Goal: Task Accomplishment & Management: Use online tool/utility

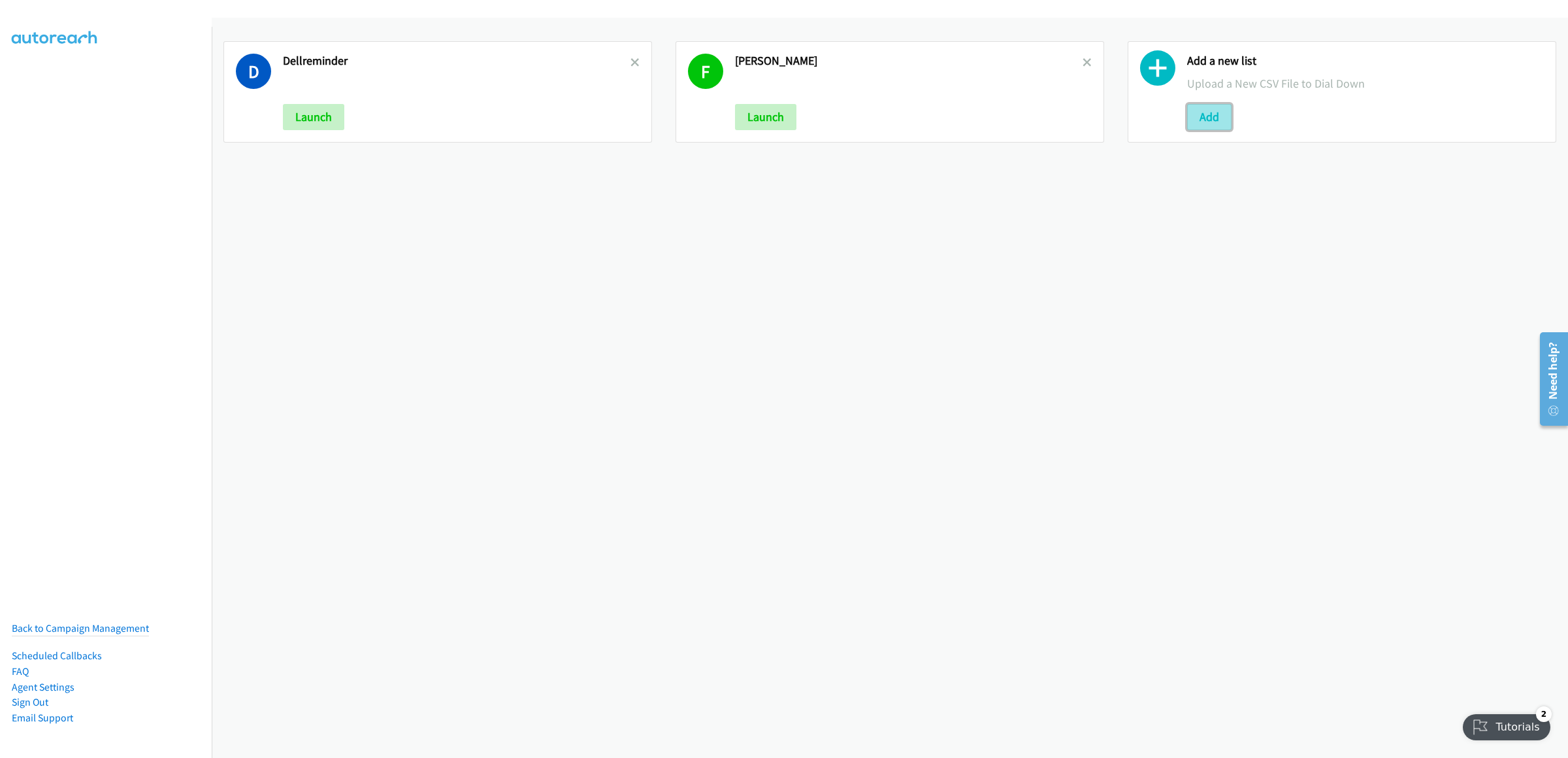
click at [1195, 107] on button "Add" at bounding box center [1210, 117] width 44 height 26
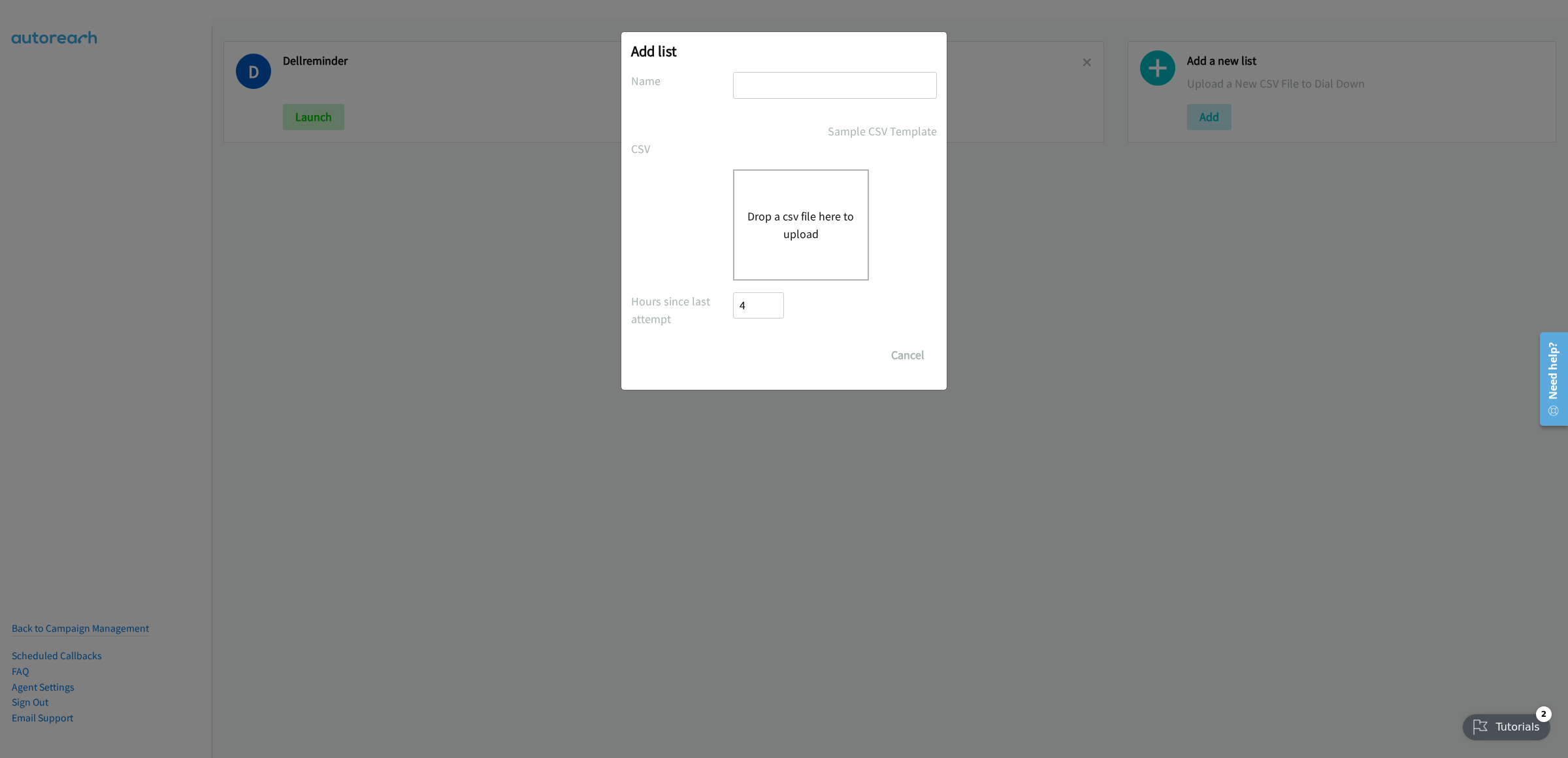
click at [796, 96] on input "text" at bounding box center [835, 85] width 204 height 27
type input "remindell"
click at [779, 242] on button "Drop a csv file here to upload" at bounding box center [801, 225] width 107 height 35
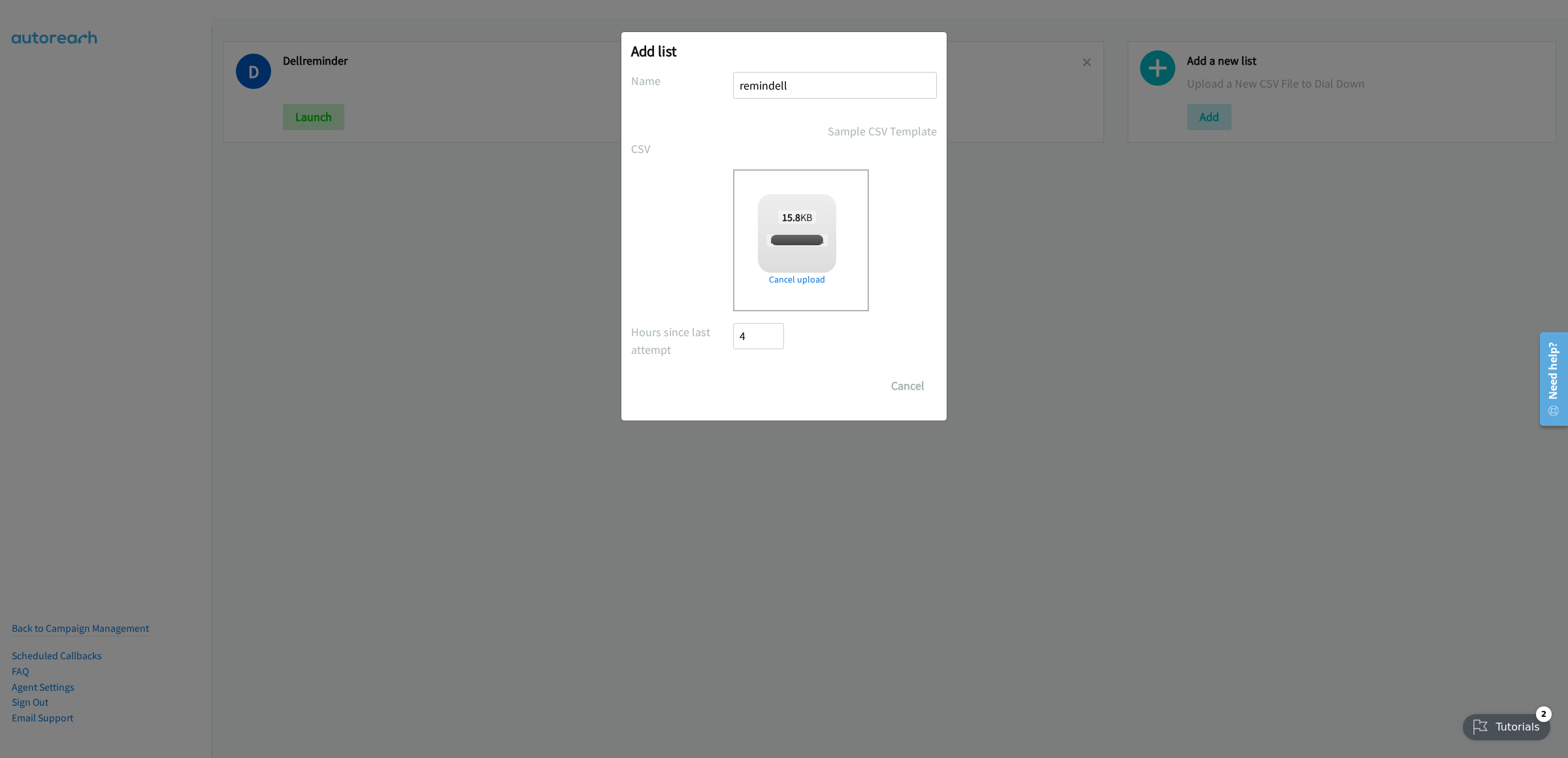
checkbox input "true"
click at [1228, 461] on div "Add list No phone fields were returned for that Report or List View Please uplo…" at bounding box center [784, 385] width 1568 height 746
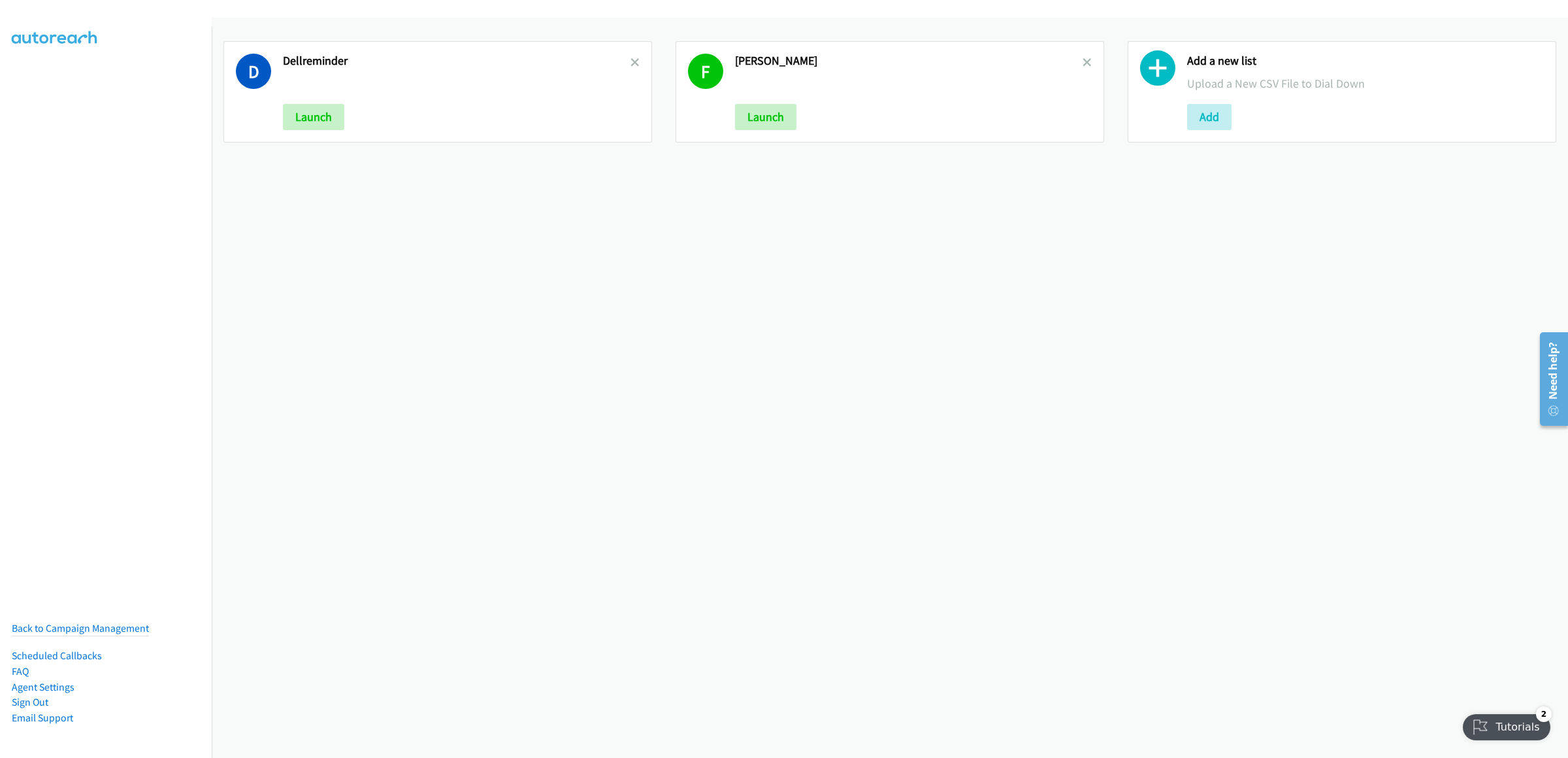
click at [1175, 119] on div "Add a new list Upload a New CSV File to Dial Down Add" at bounding box center [1342, 91] width 429 height 101
click at [1176, 119] on div "Add a new list Upload a New CSV File to Dial Down Add" at bounding box center [1342, 91] width 429 height 101
click at [1200, 116] on button "Add" at bounding box center [1210, 117] width 44 height 26
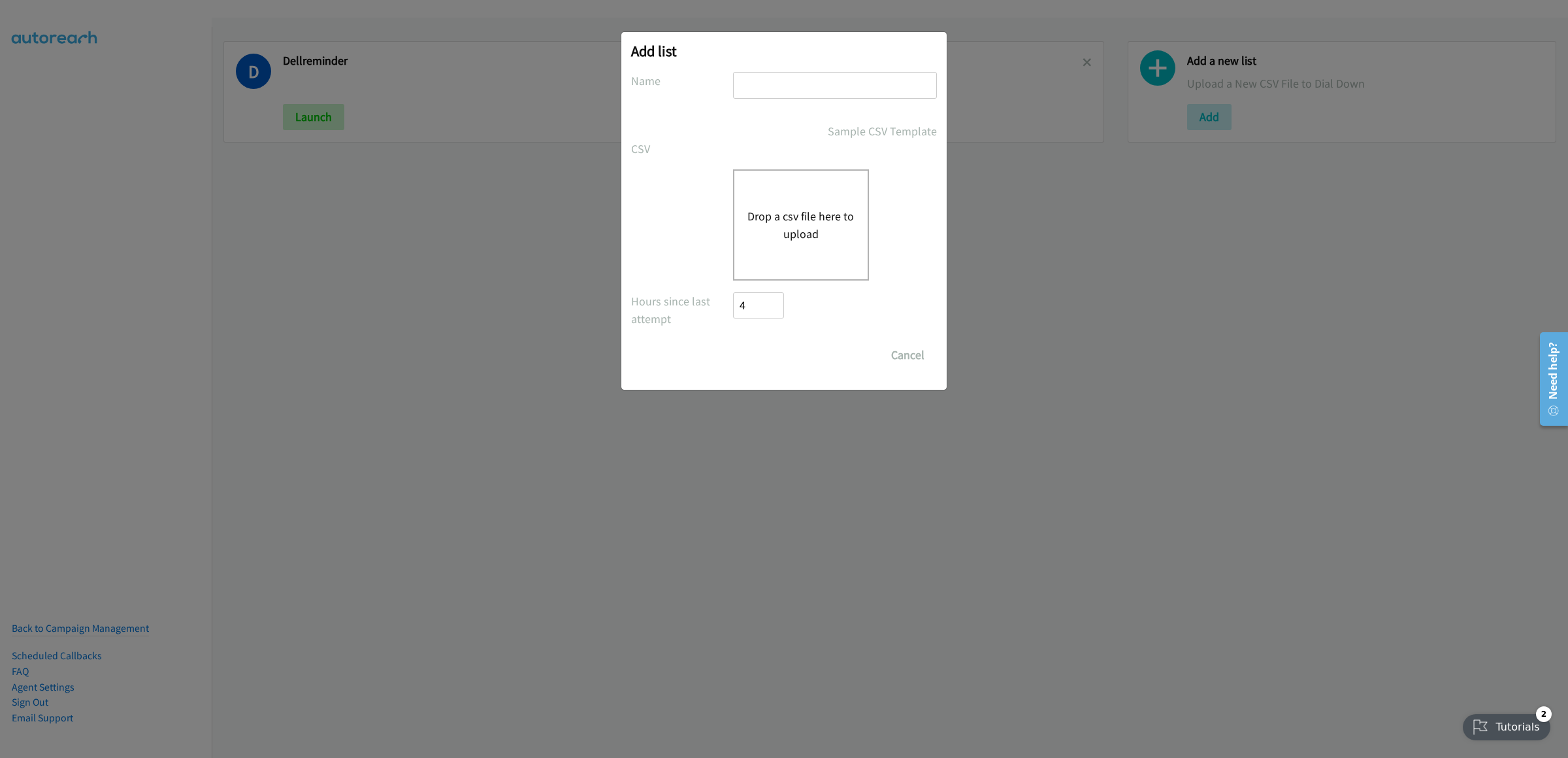
click at [777, 96] on input "text" at bounding box center [835, 85] width 204 height 27
type input "remindell"
click at [851, 193] on div "Drop a csv file here to upload" at bounding box center [801, 225] width 136 height 111
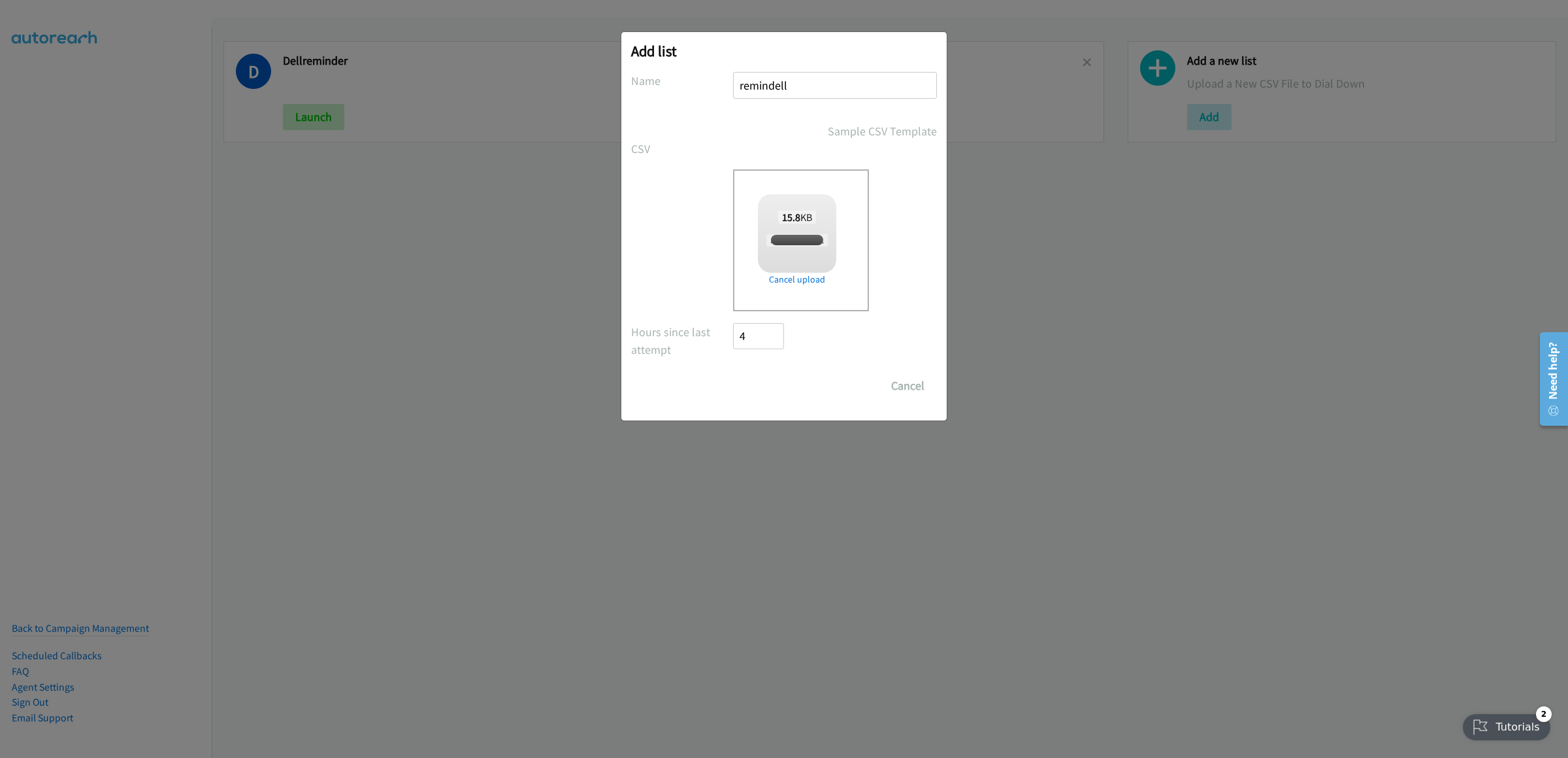
checkbox input "true"
click at [777, 373] on input "Save List" at bounding box center [768, 385] width 69 height 26
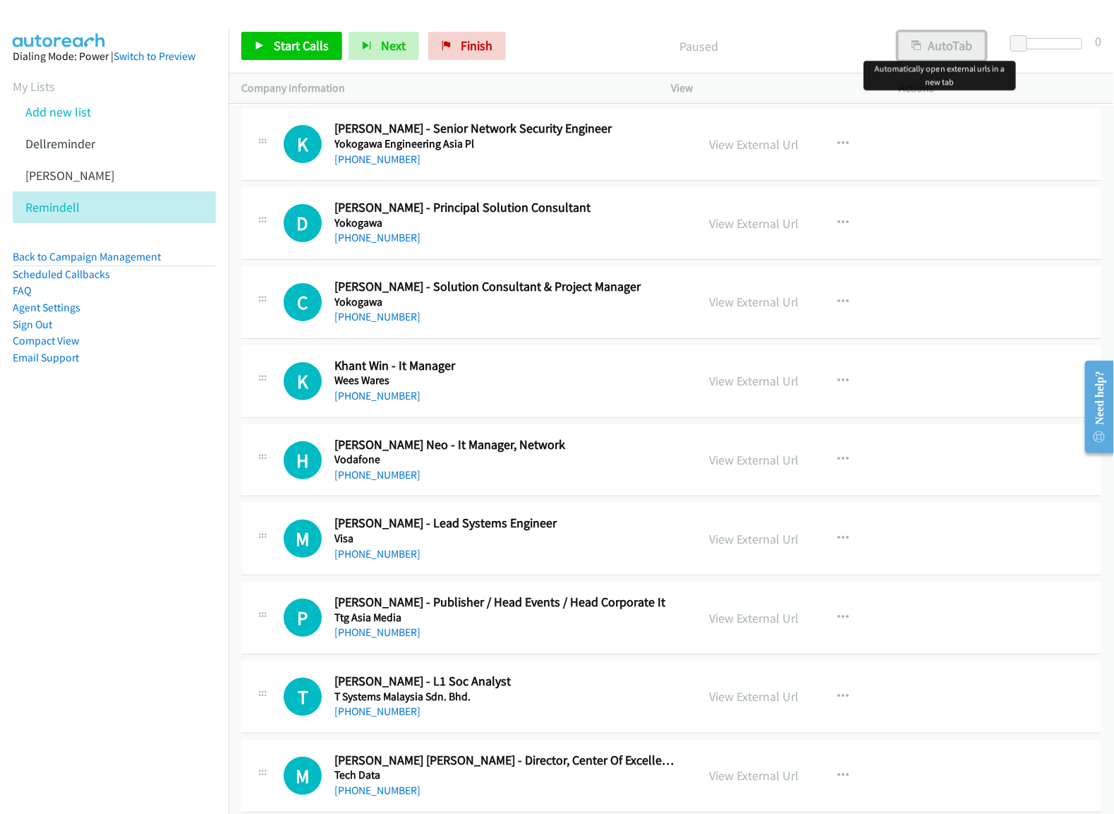
click at [934, 45] on button "AutoTab" at bounding box center [941, 46] width 87 height 28
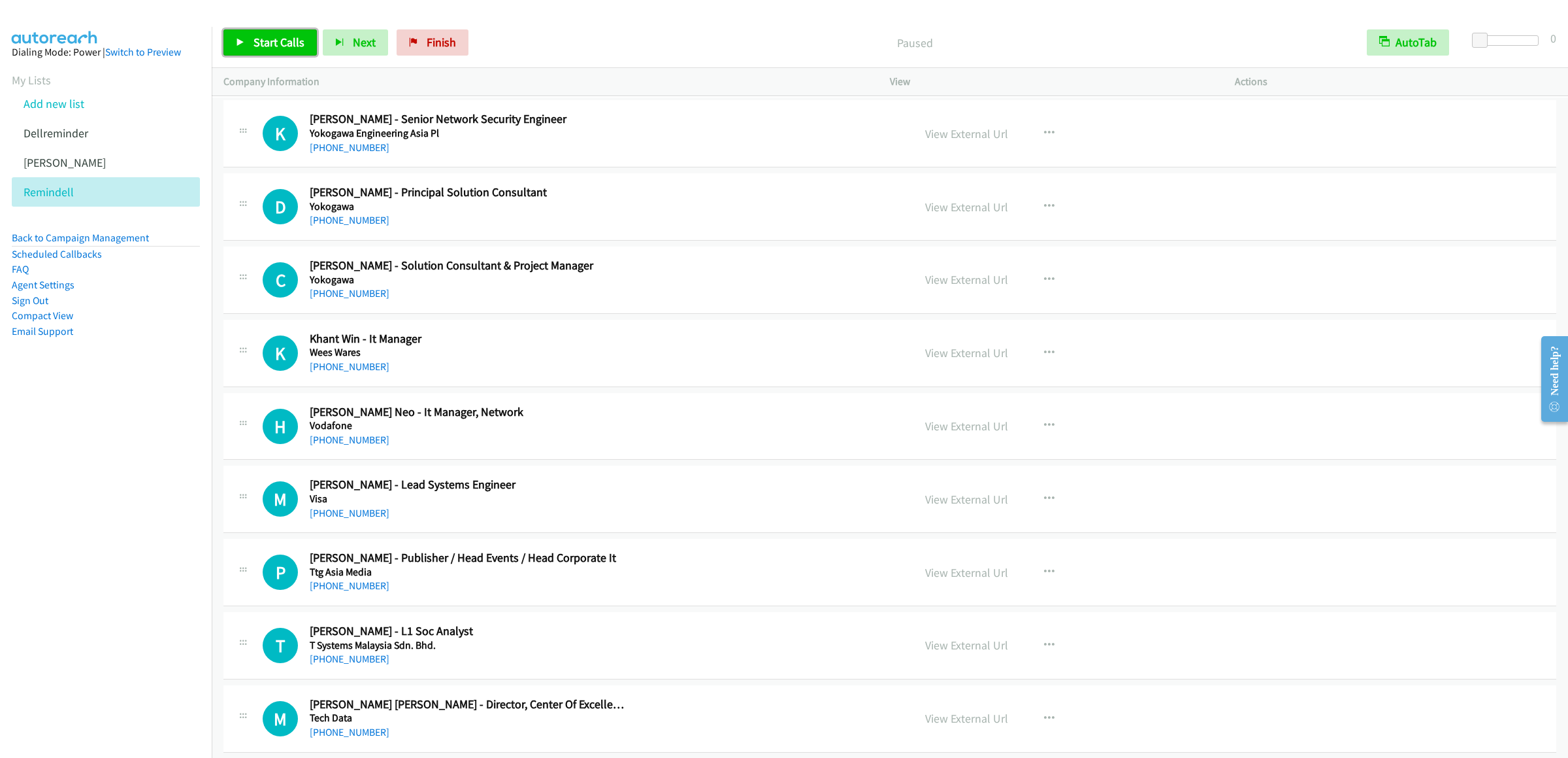
click at [285, 44] on span "Start Calls" at bounding box center [279, 42] width 51 height 15
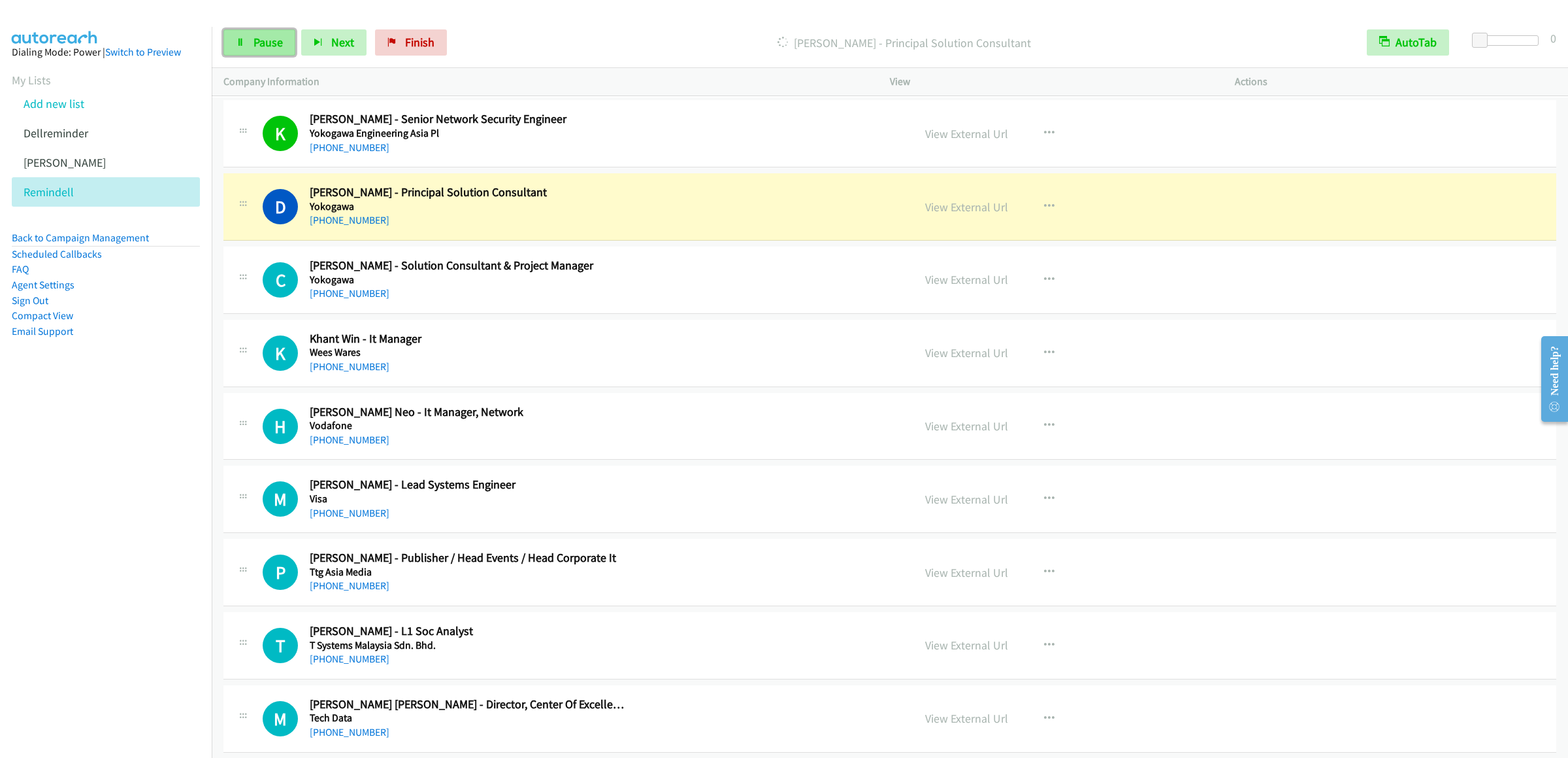
click at [254, 35] on span "Pause" at bounding box center [269, 42] width 30 height 15
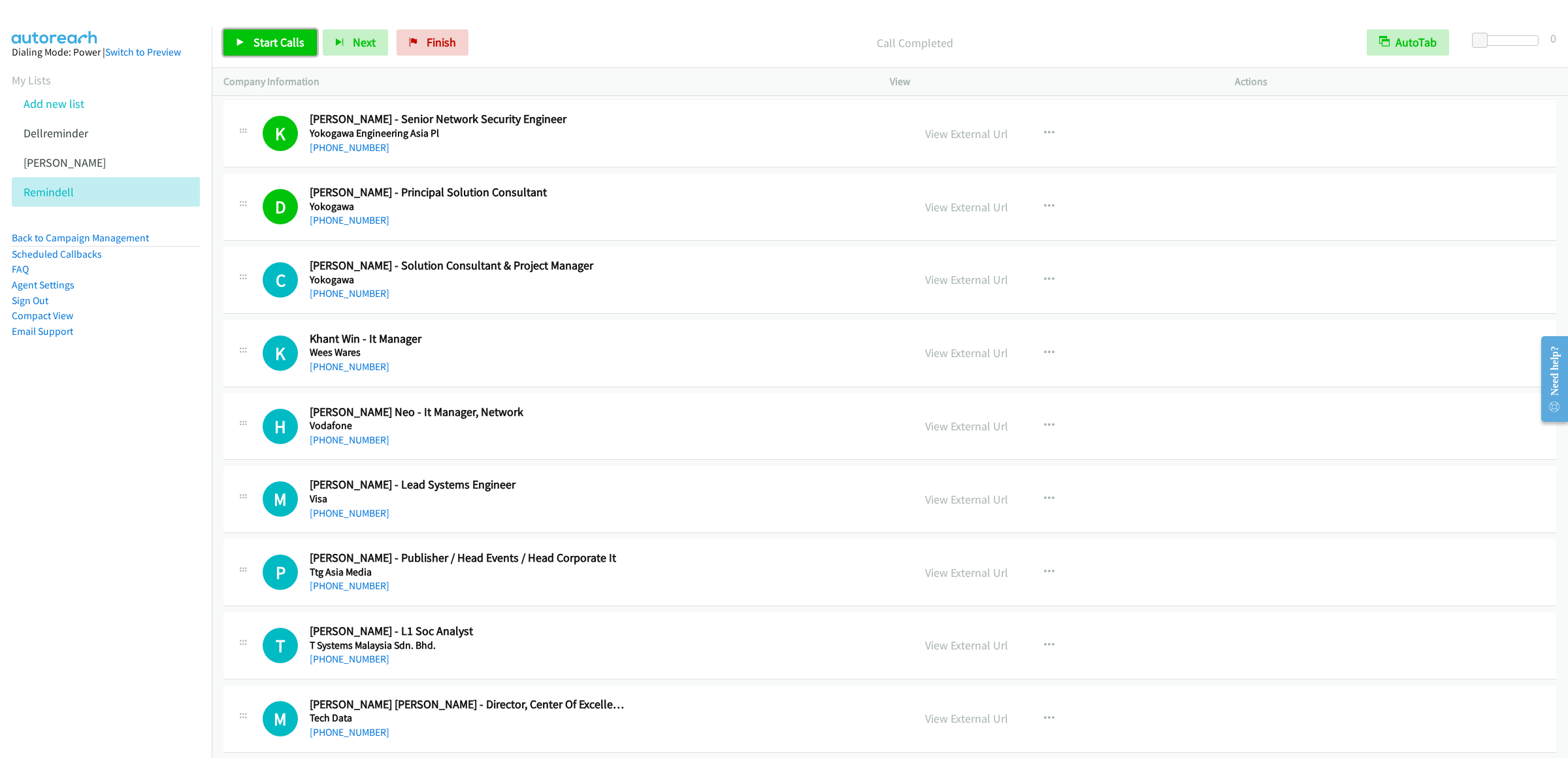
click at [261, 32] on link "Start Calls" at bounding box center [270, 43] width 94 height 26
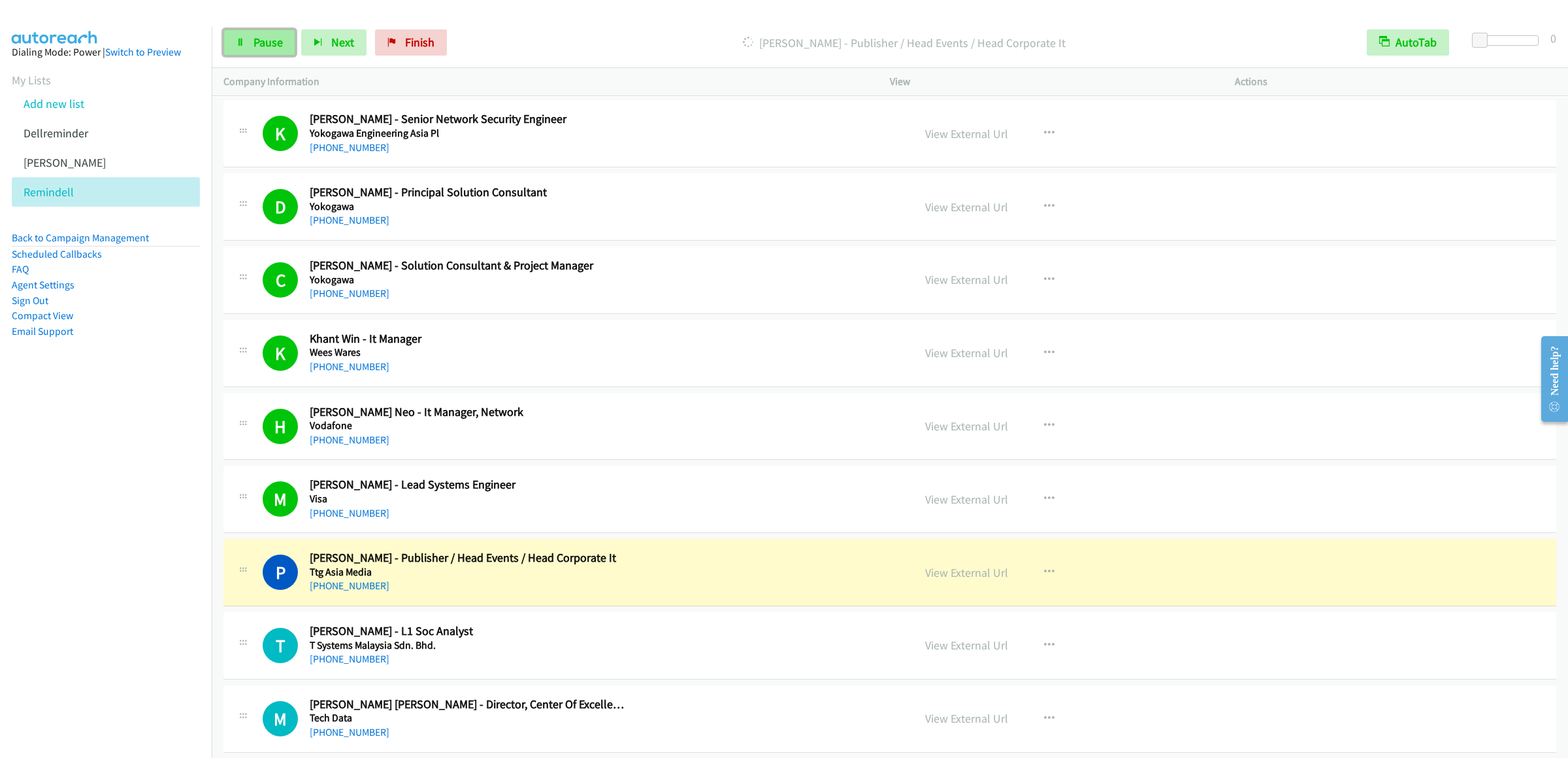
click at [245, 48] on link "Pause" at bounding box center [259, 43] width 72 height 26
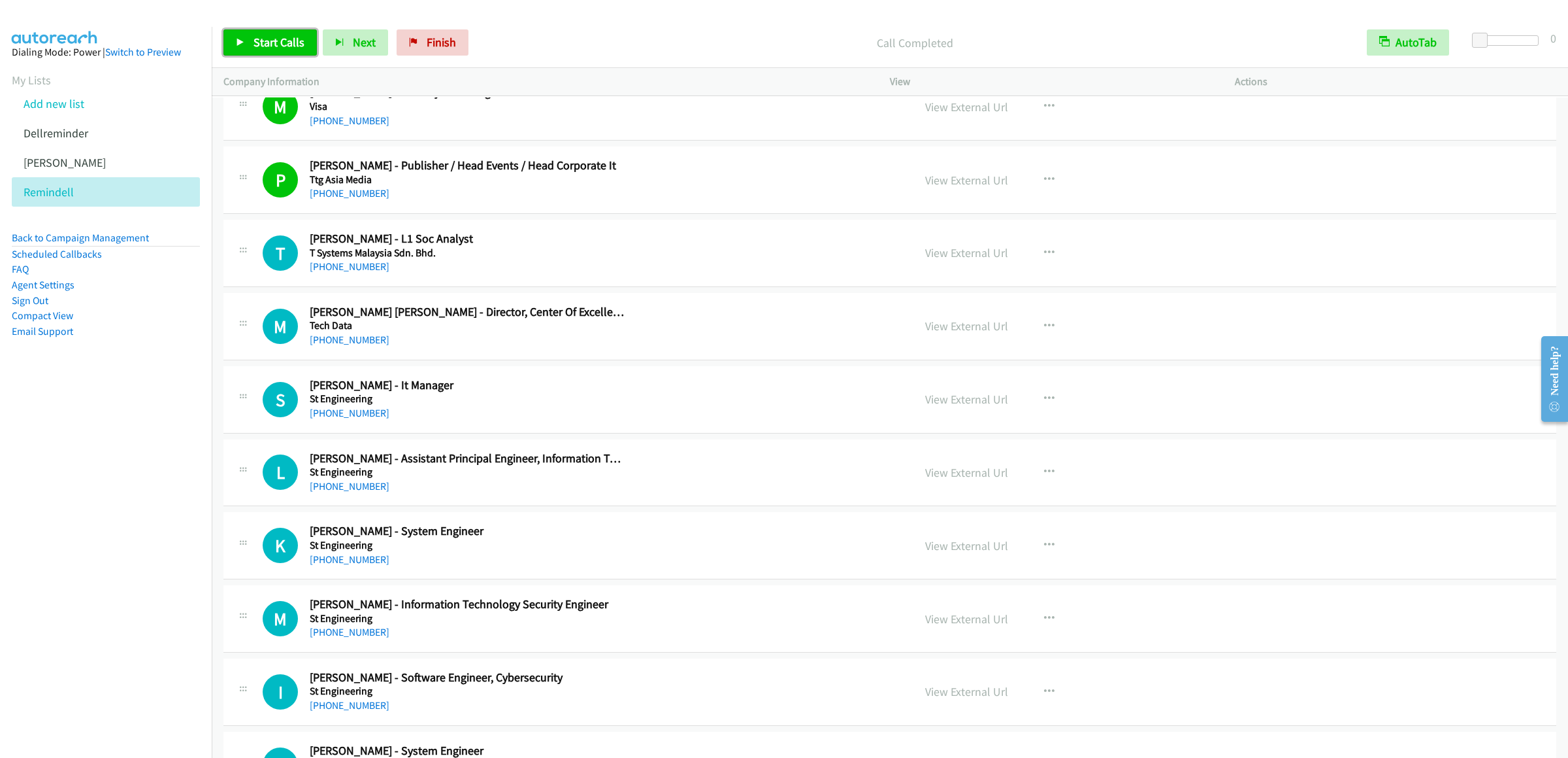
click at [269, 48] on span "Start Calls" at bounding box center [279, 42] width 51 height 15
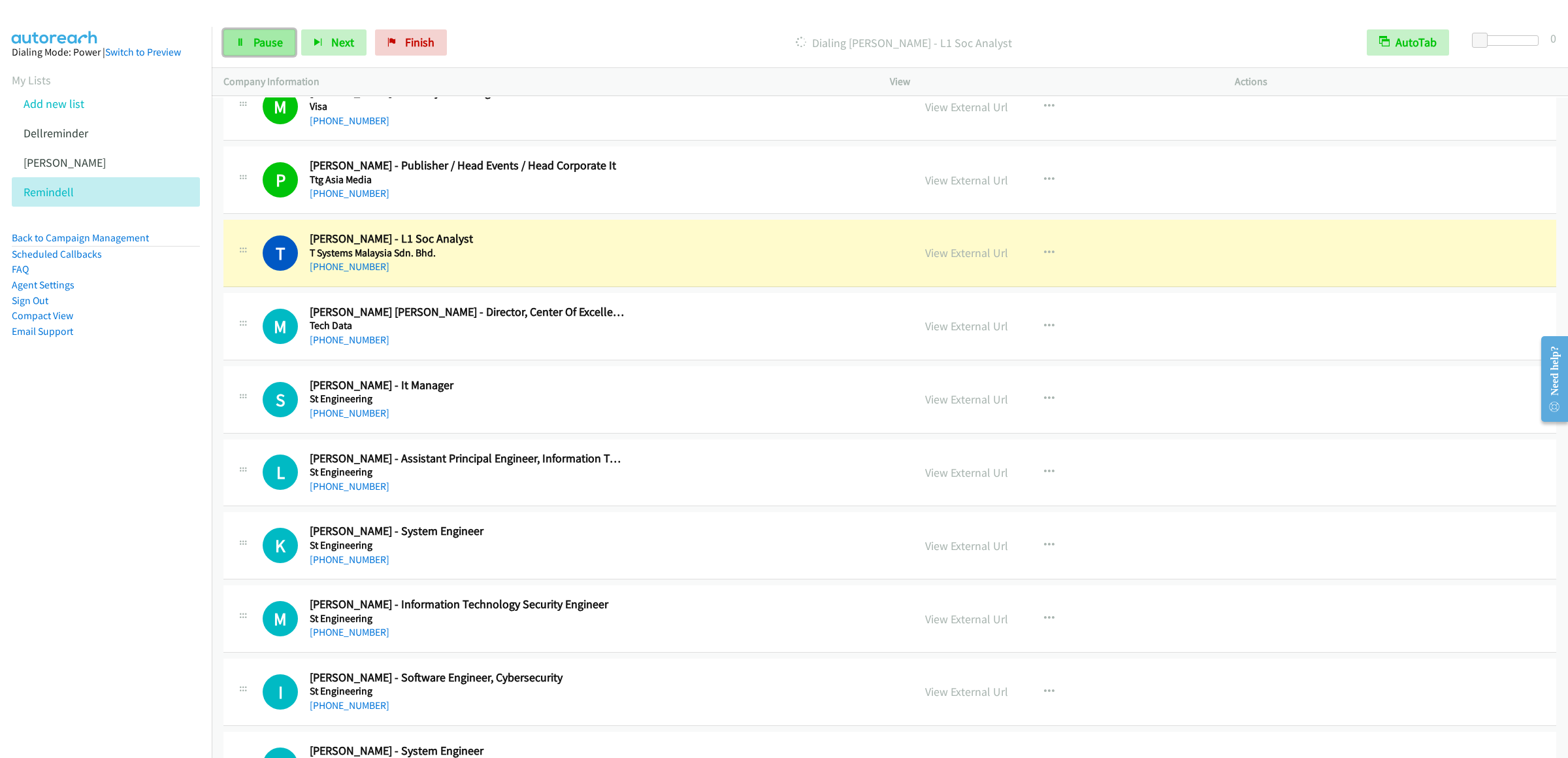
click at [241, 39] on icon at bounding box center [241, 44] width 9 height 9
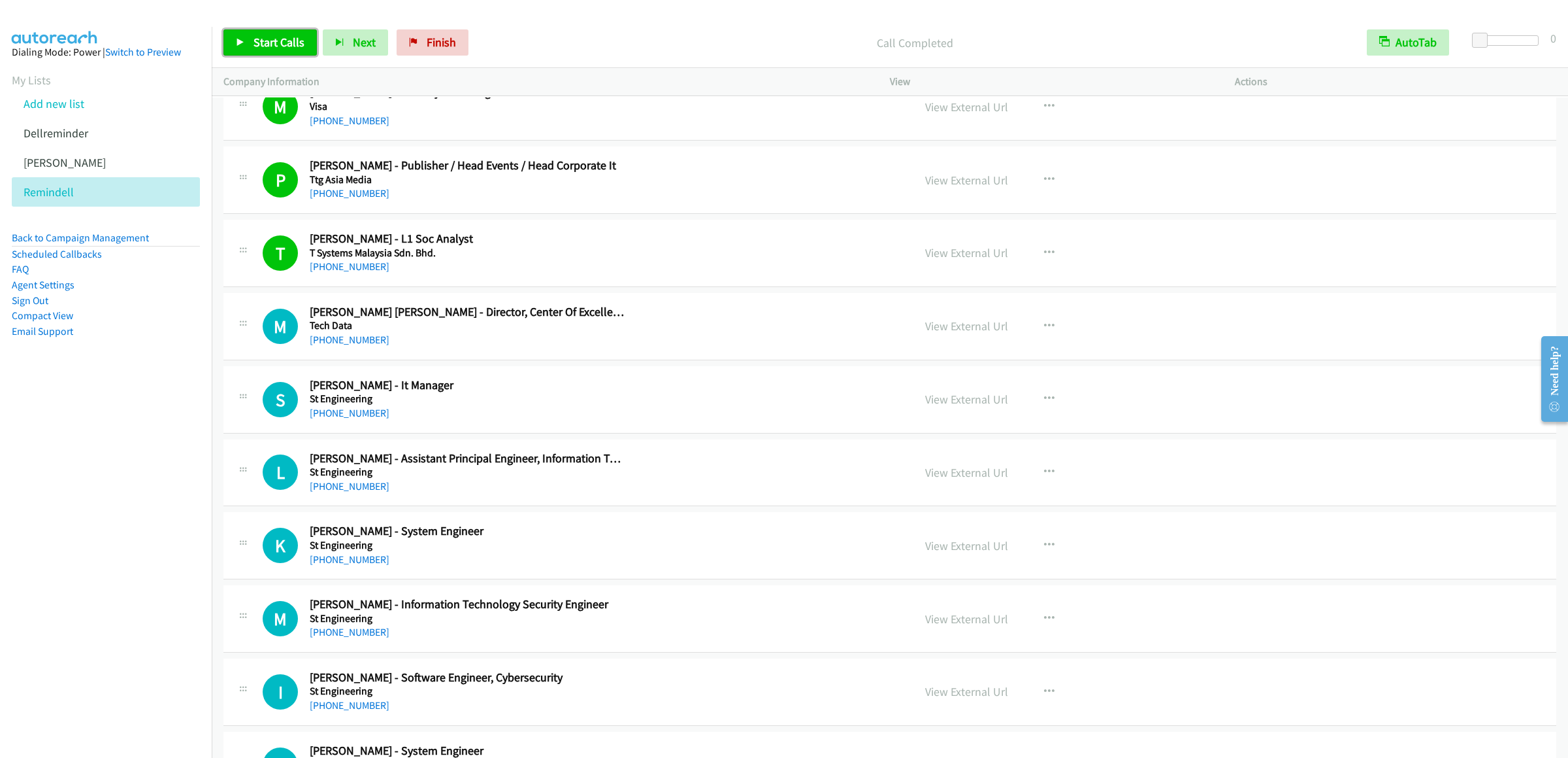
click at [270, 35] on span "Start Calls" at bounding box center [279, 42] width 51 height 15
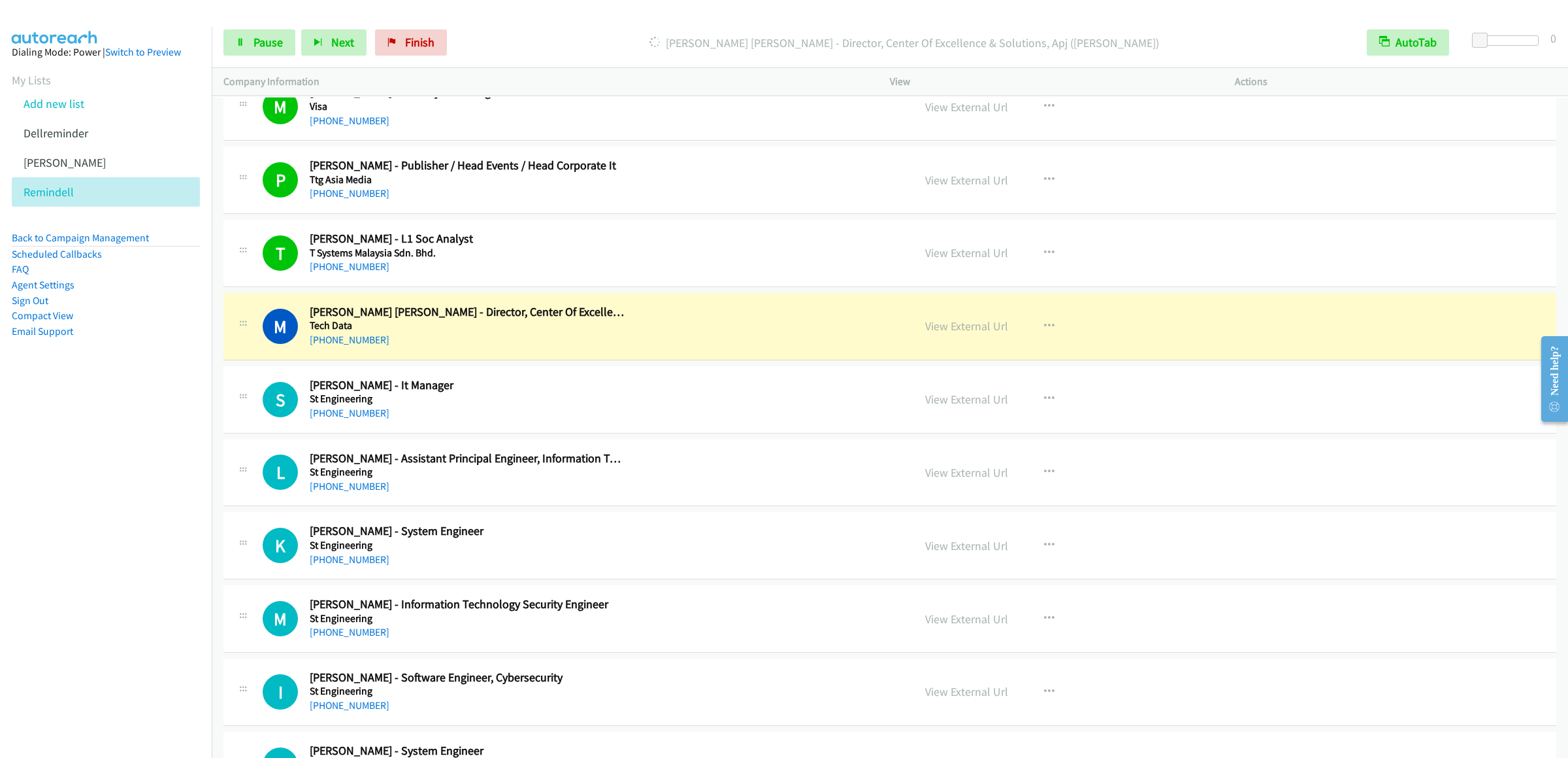
click at [240, 57] on div "Start Calls Pause Next Finish Dialing Mohamed Noorul Huq - Director, Center Of …" at bounding box center [890, 43] width 1357 height 50
click at [249, 56] on link "Pause" at bounding box center [259, 43] width 72 height 26
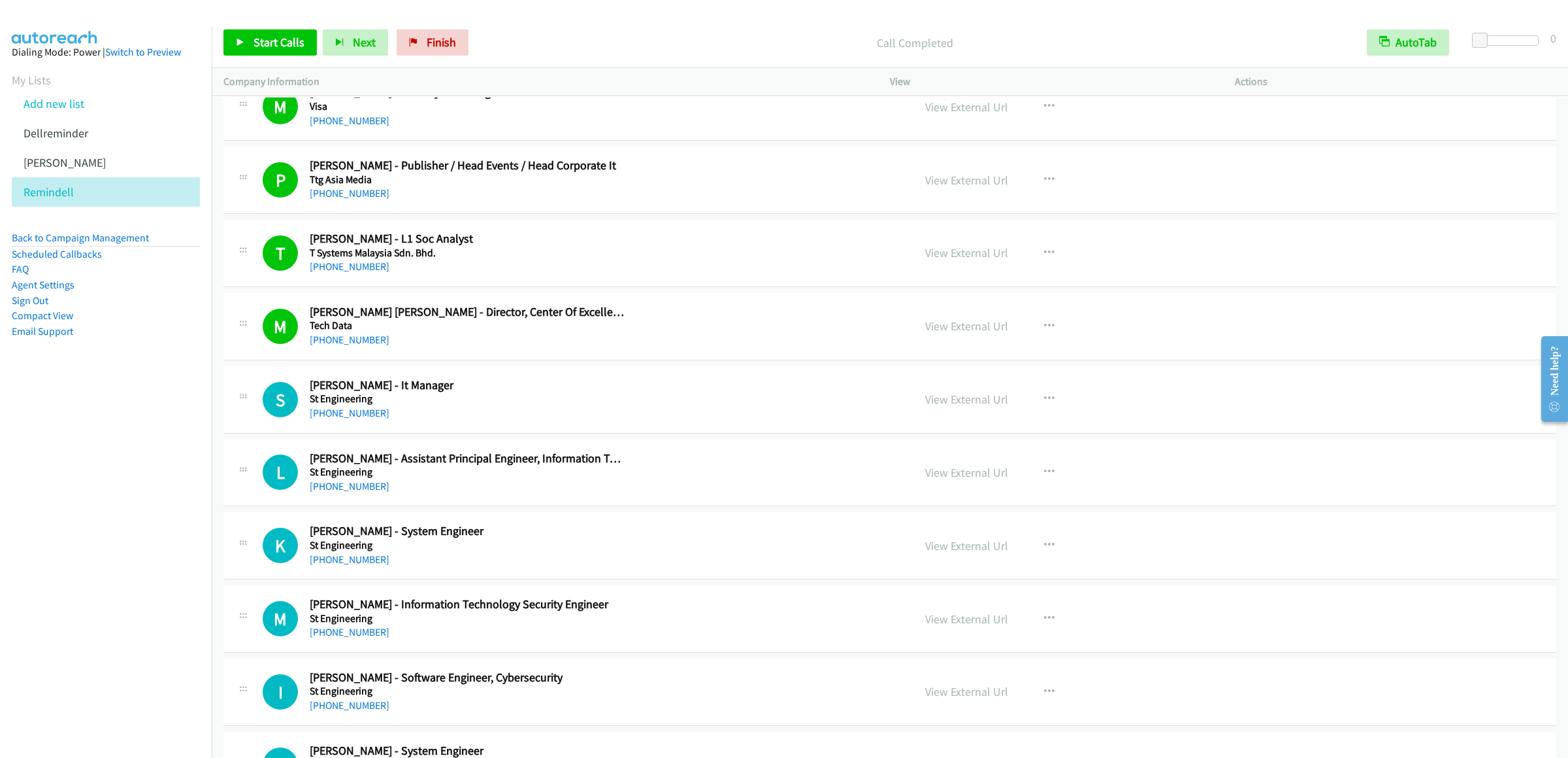
click at [251, 57] on div "Start Calls Pause Next Finish Call Completed AutoTab AutoTab 0" at bounding box center [890, 43] width 1357 height 50
click at [272, 32] on link "Start Calls" at bounding box center [270, 43] width 94 height 26
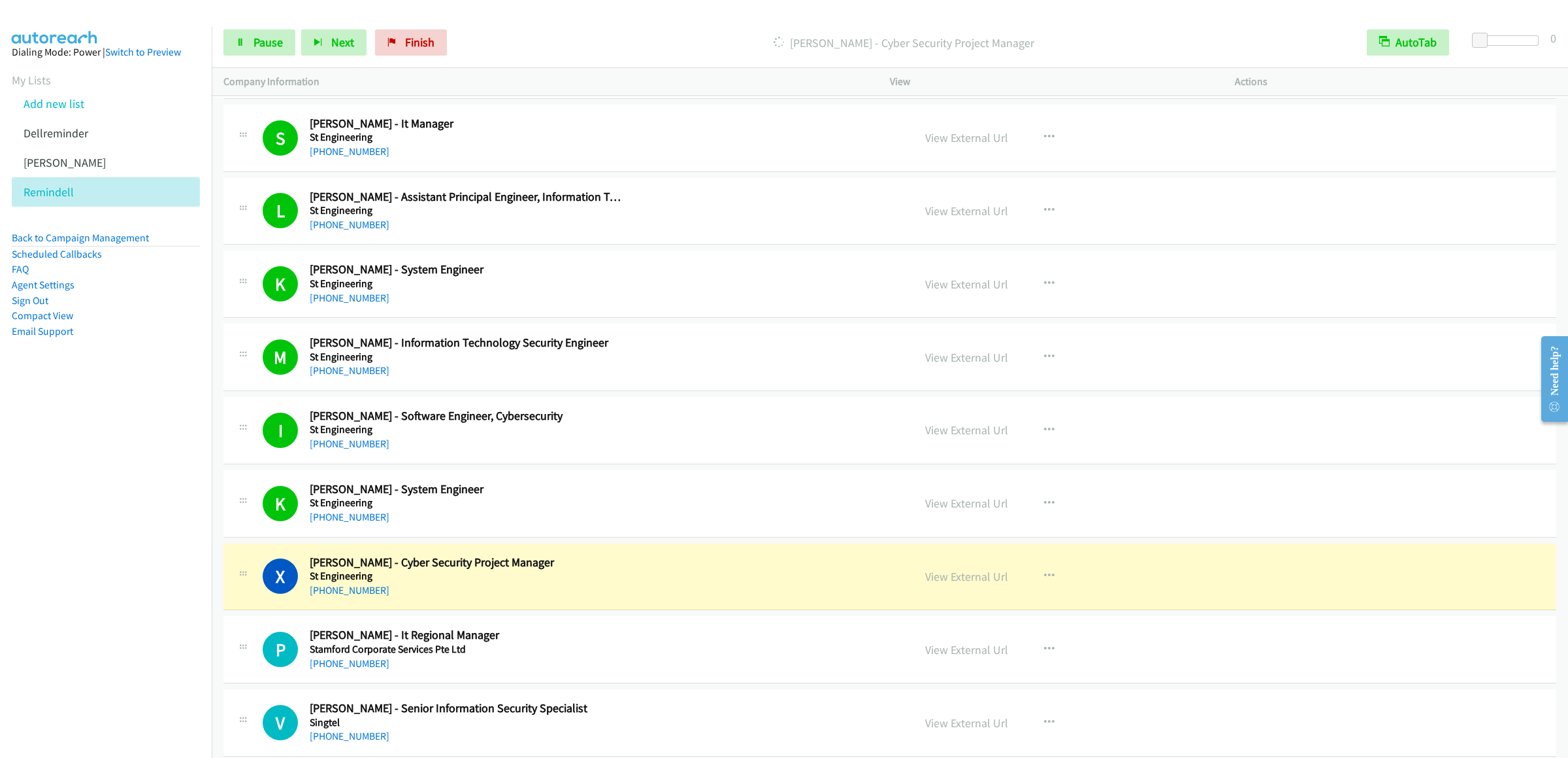
scroll to position [915, 0]
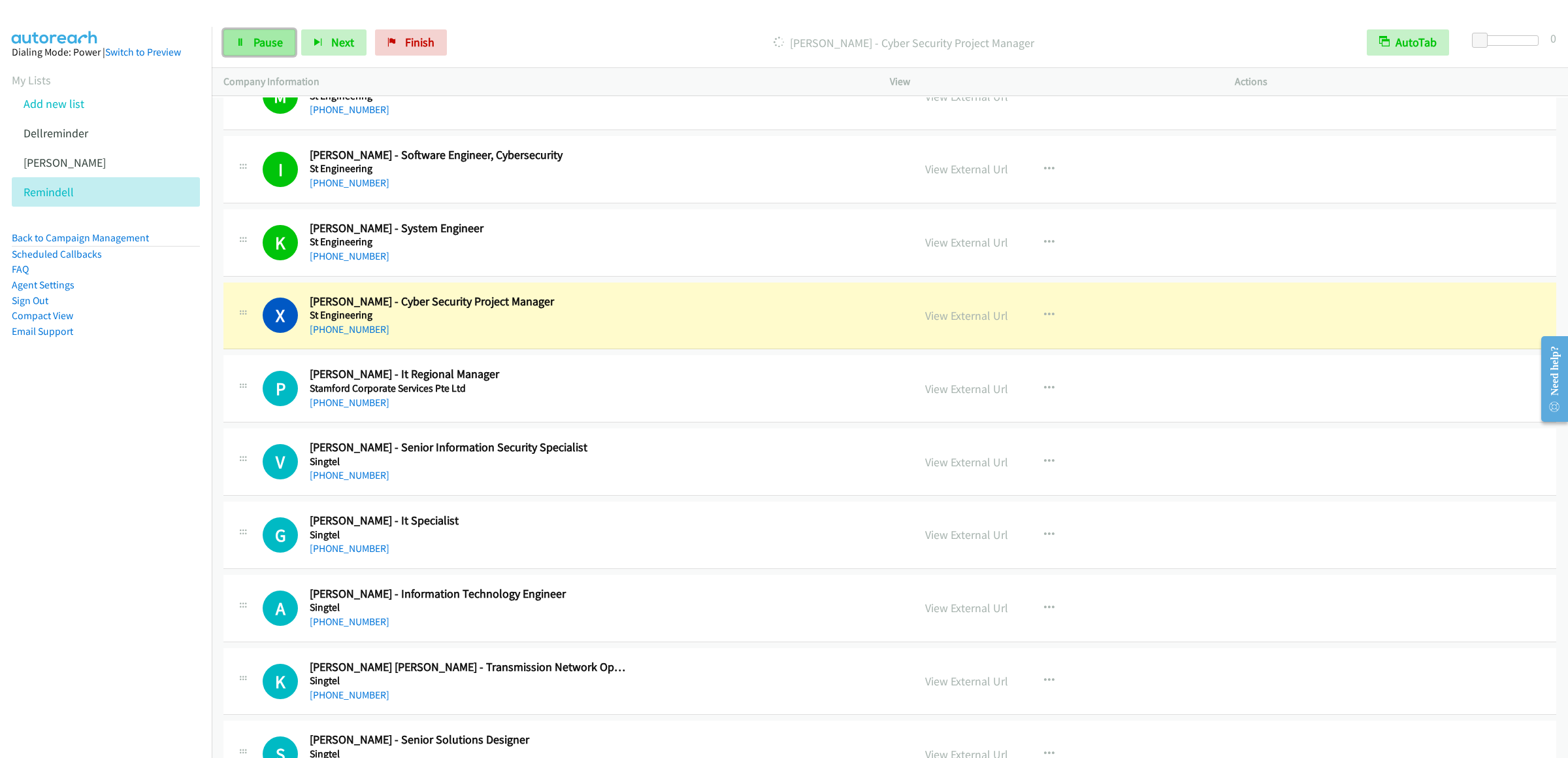
click at [249, 45] on link "Pause" at bounding box center [259, 43] width 72 height 26
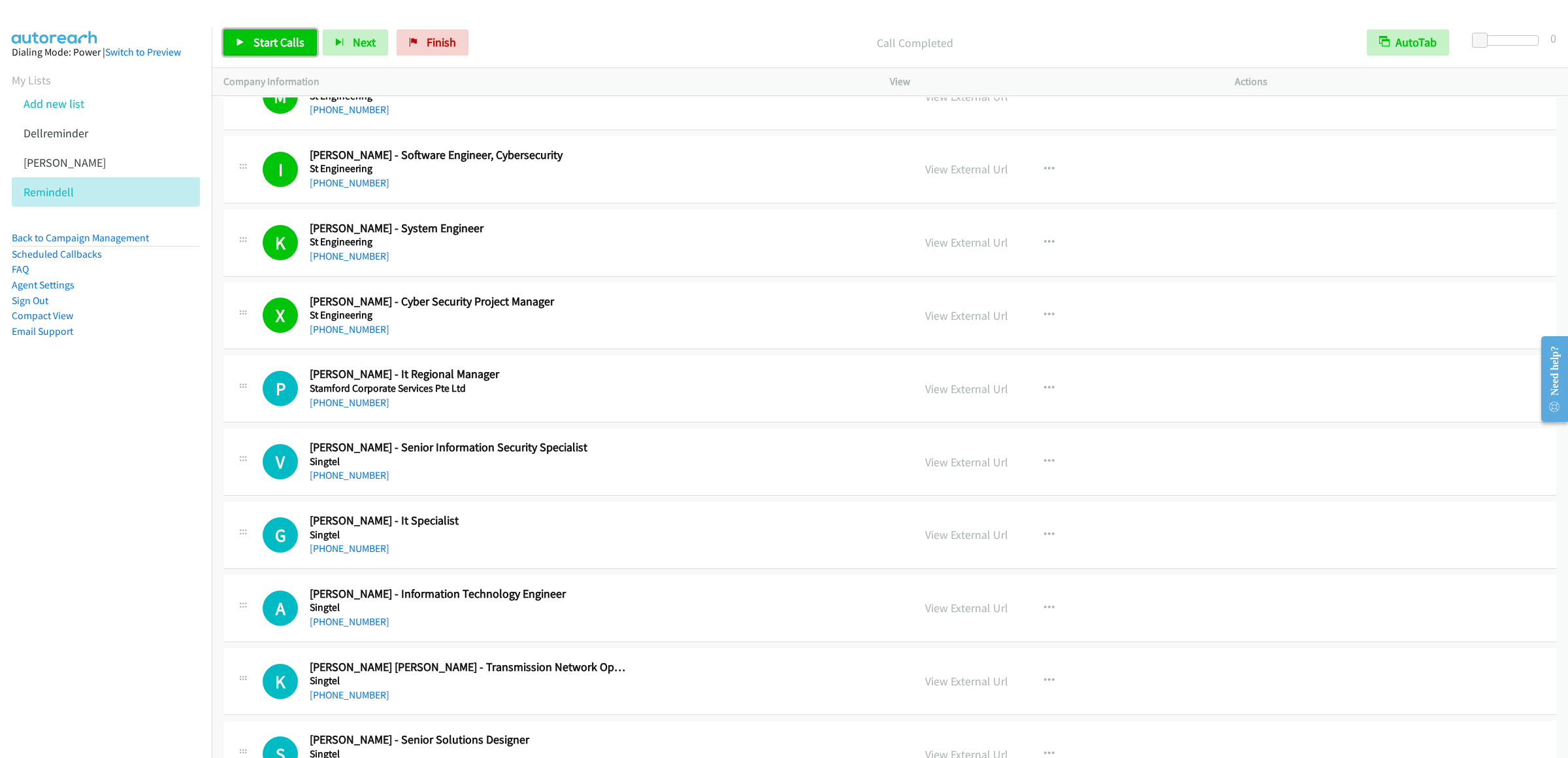
click at [249, 36] on link "Start Calls" at bounding box center [270, 43] width 94 height 26
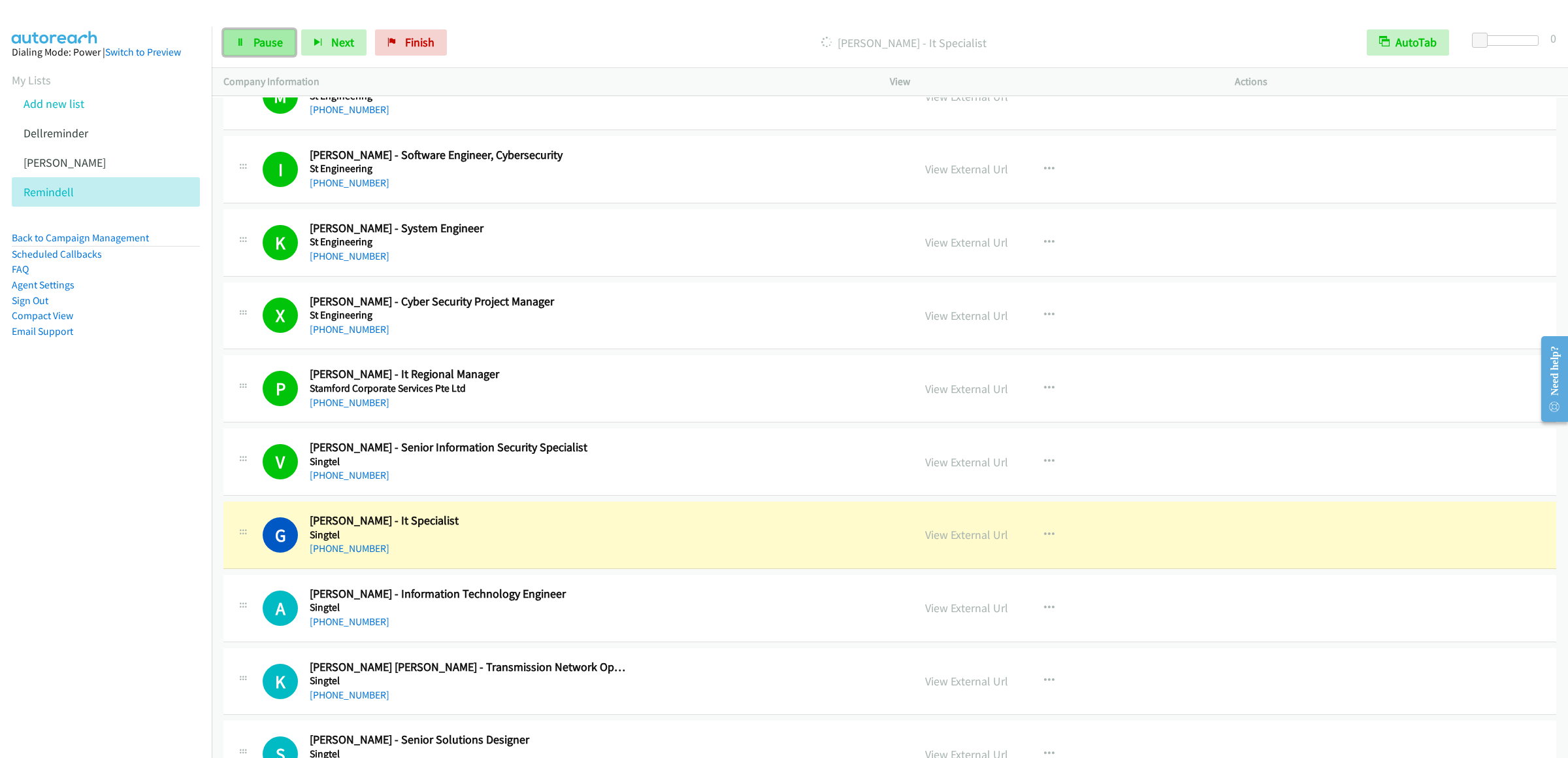
click at [261, 48] on span "Pause" at bounding box center [269, 42] width 30 height 15
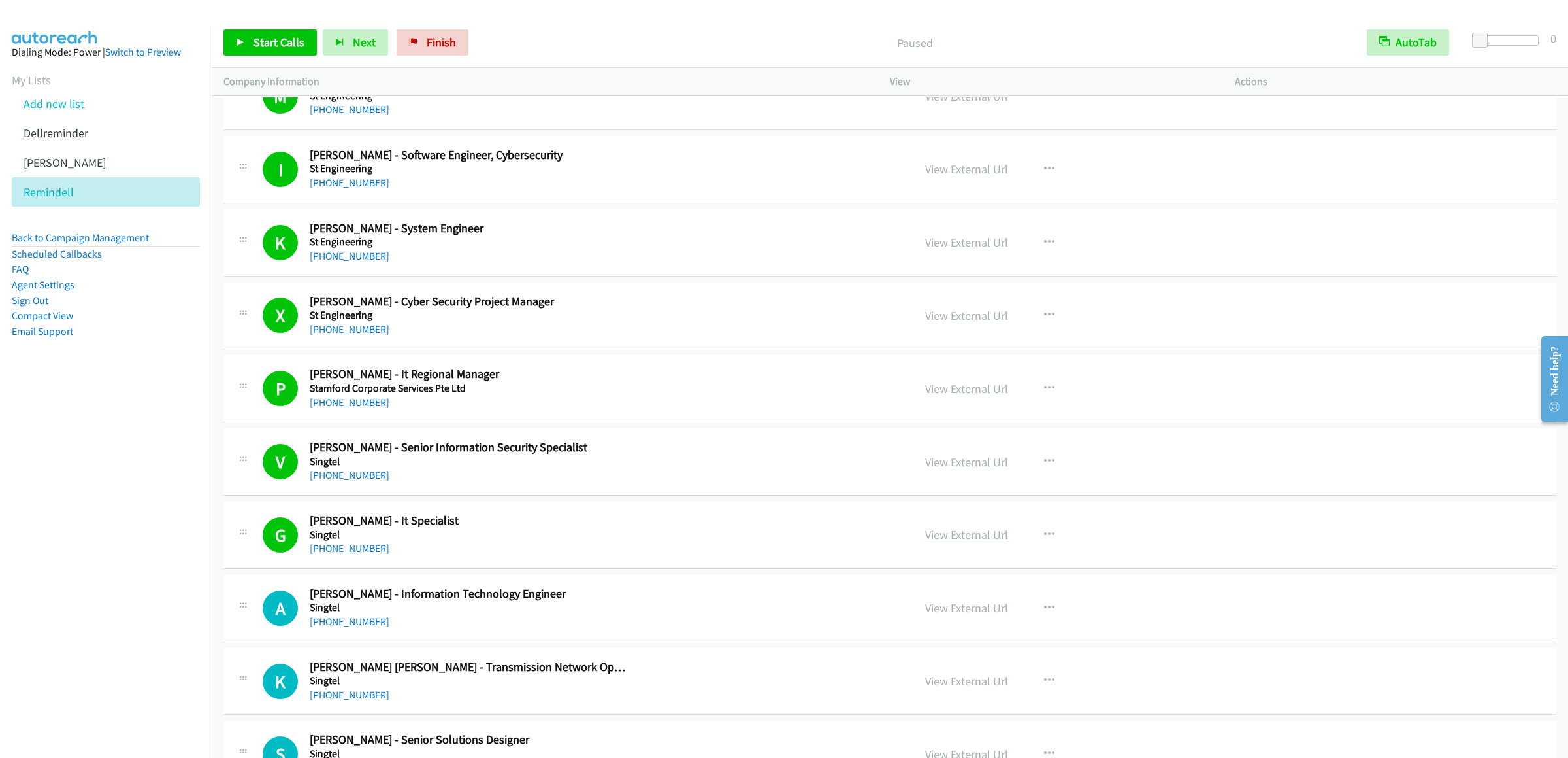
click at [944, 536] on link "View External Url" at bounding box center [967, 535] width 83 height 15
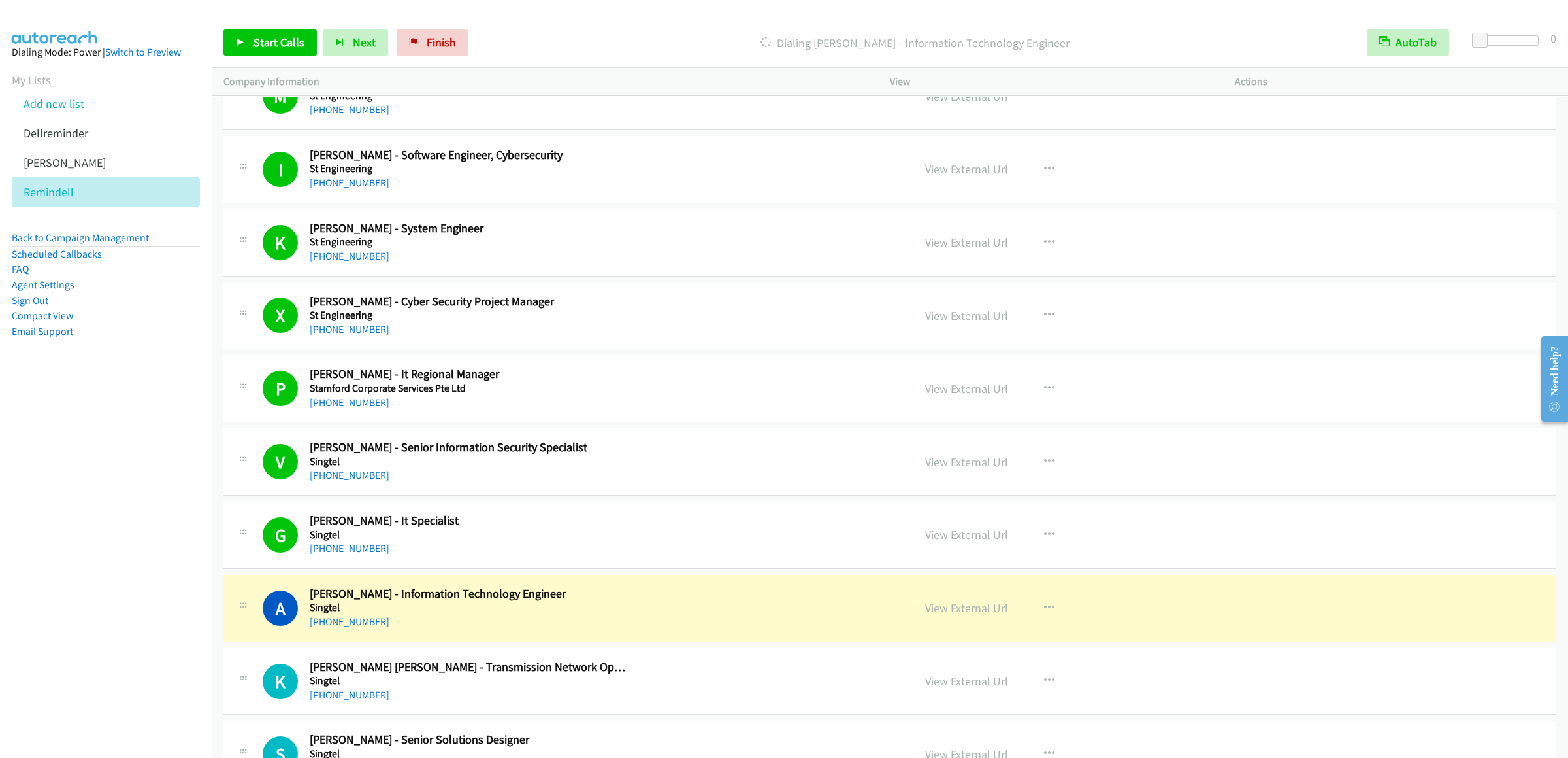
scroll to position [1177, 0]
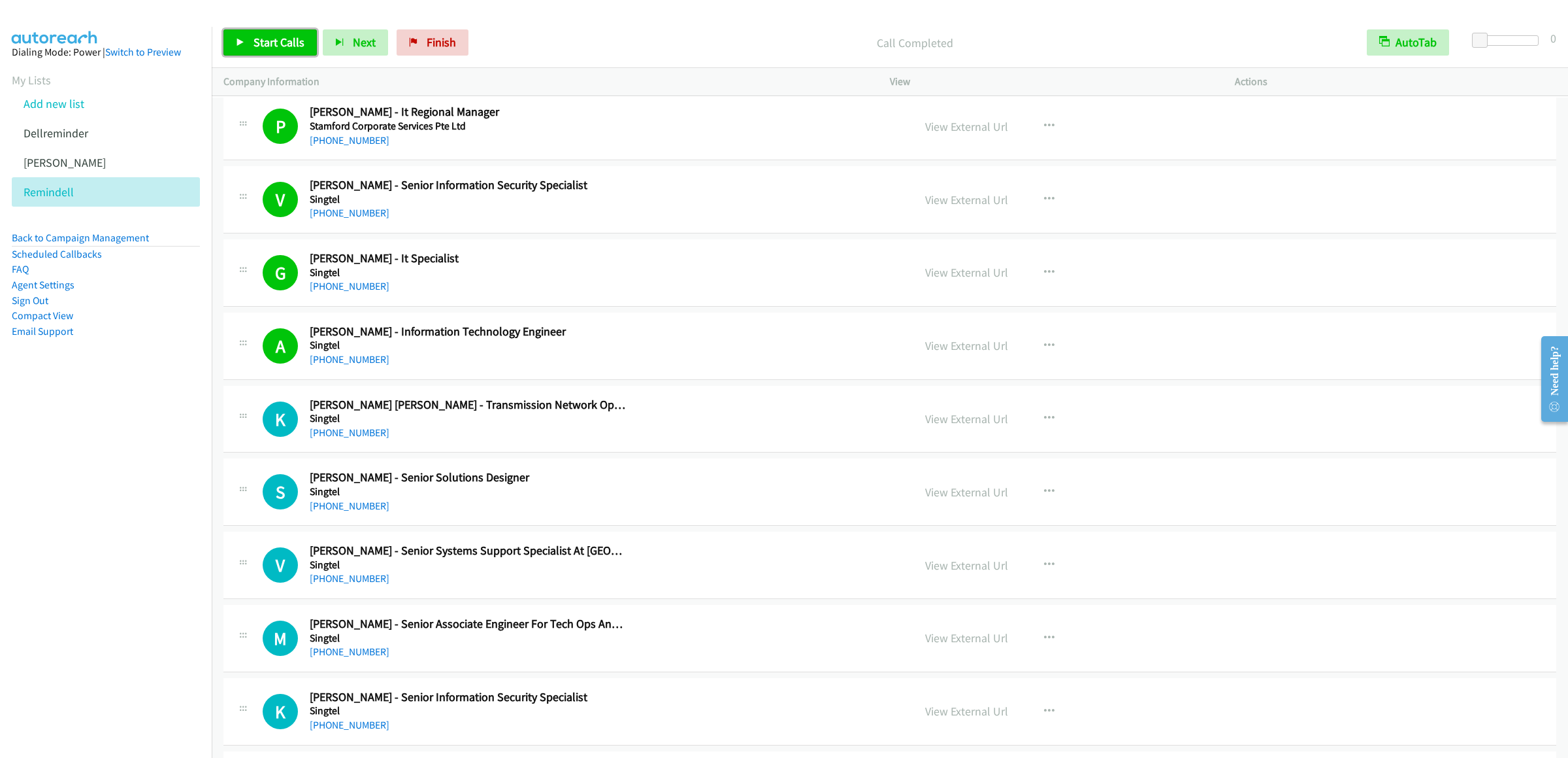
click at [256, 35] on span "Start Calls" at bounding box center [279, 42] width 51 height 15
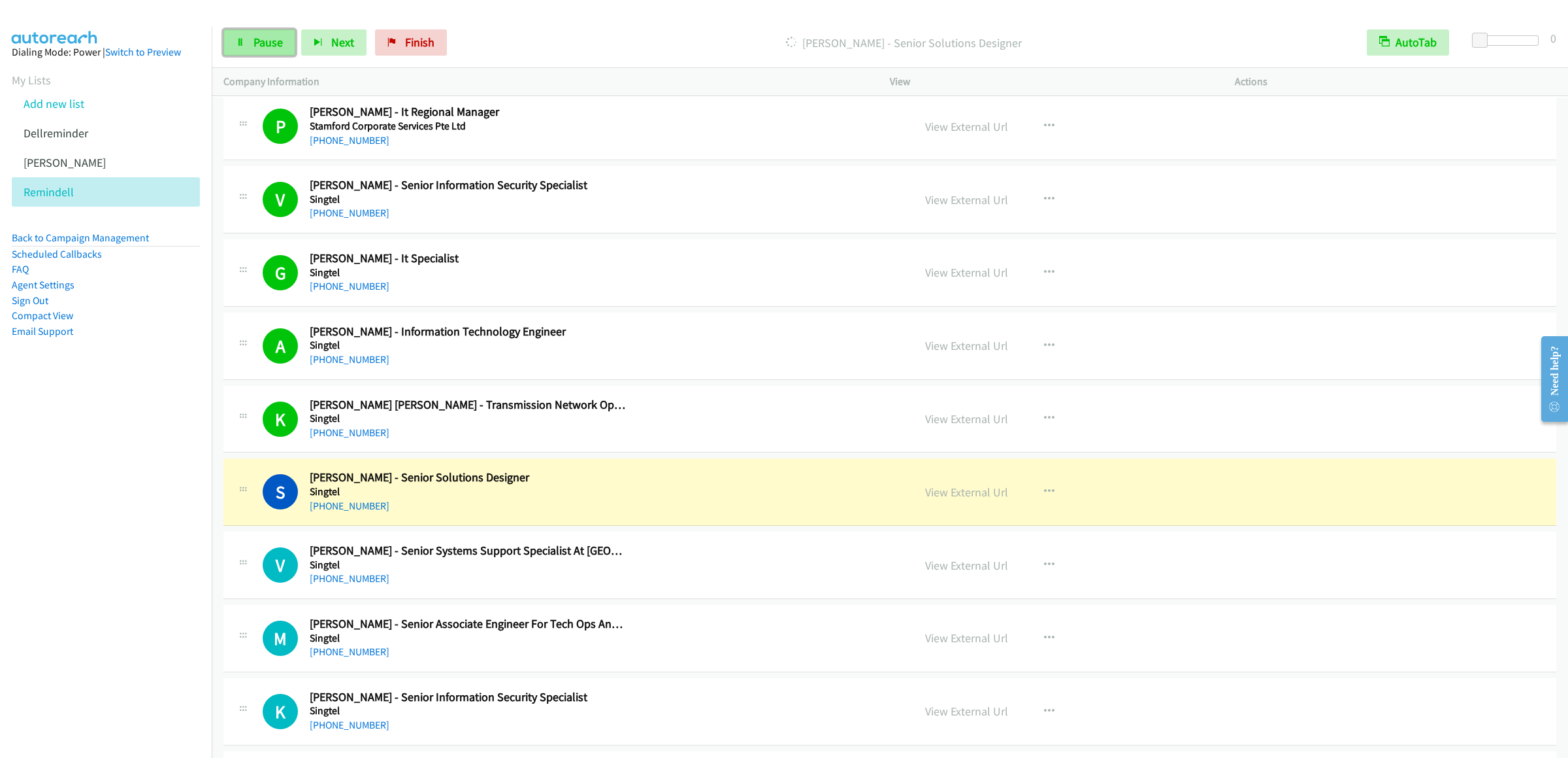
click at [261, 44] on span "Pause" at bounding box center [269, 42] width 30 height 15
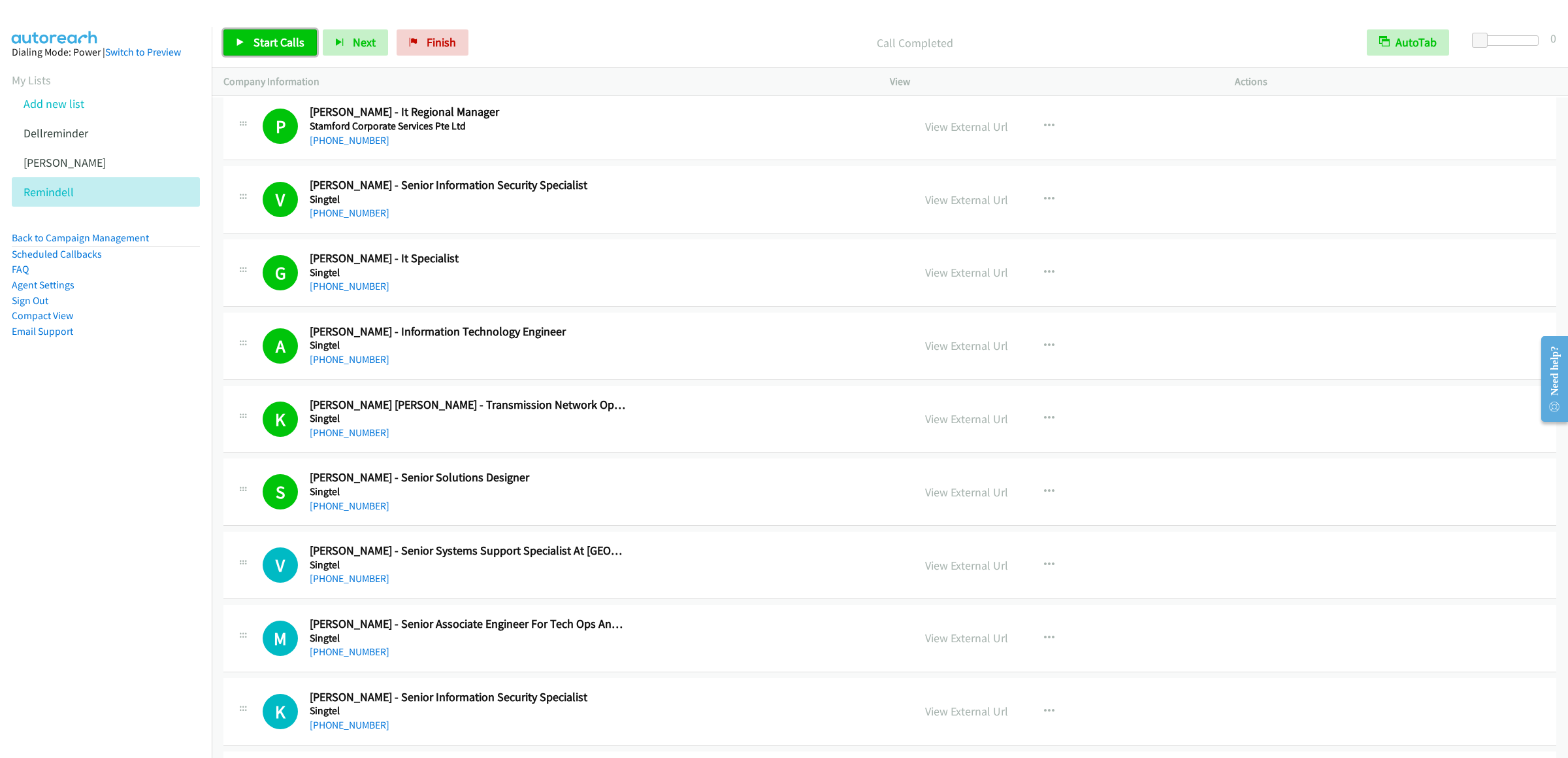
click at [265, 45] on span "Start Calls" at bounding box center [279, 42] width 51 height 15
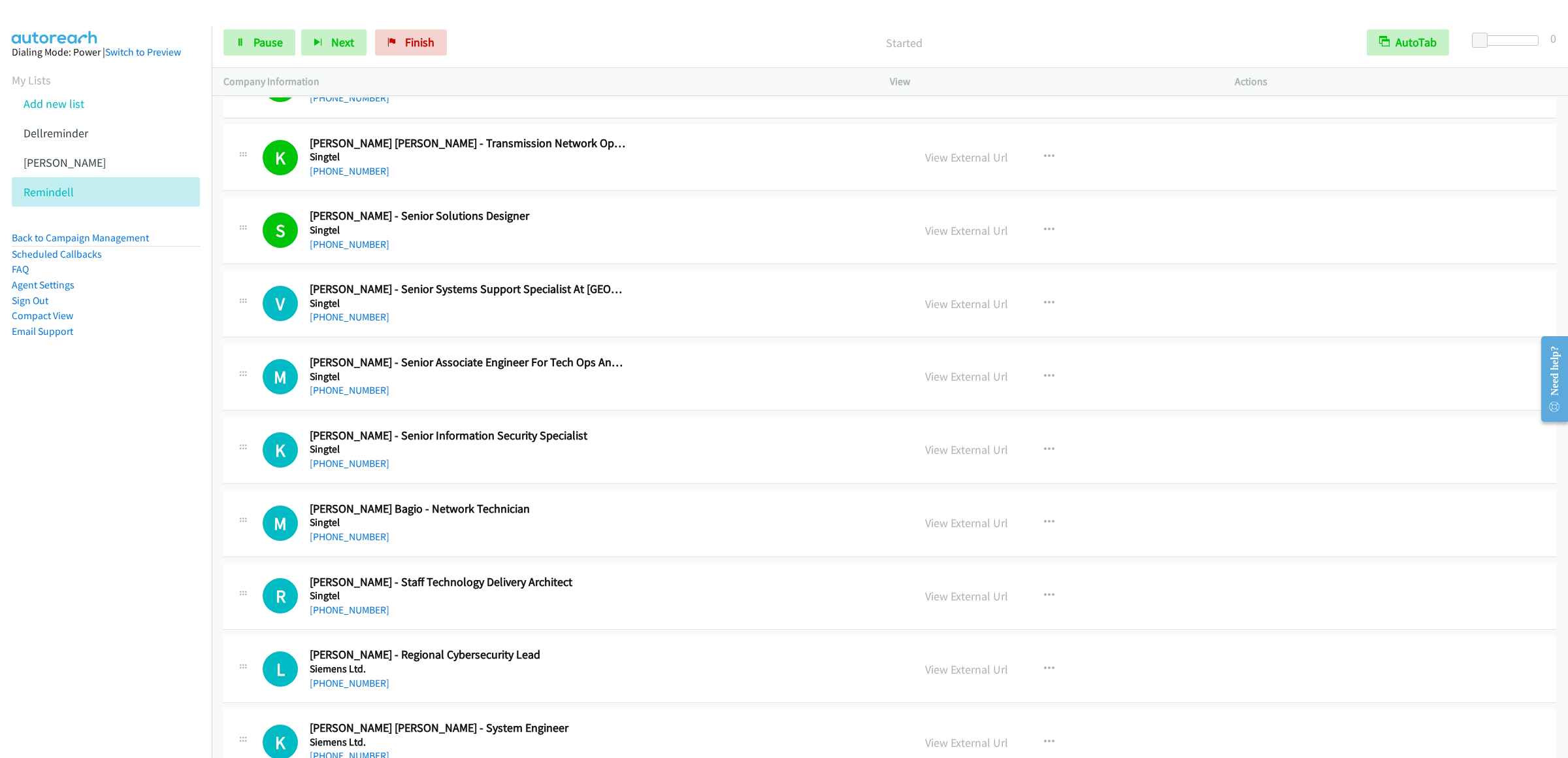
scroll to position [1569, 0]
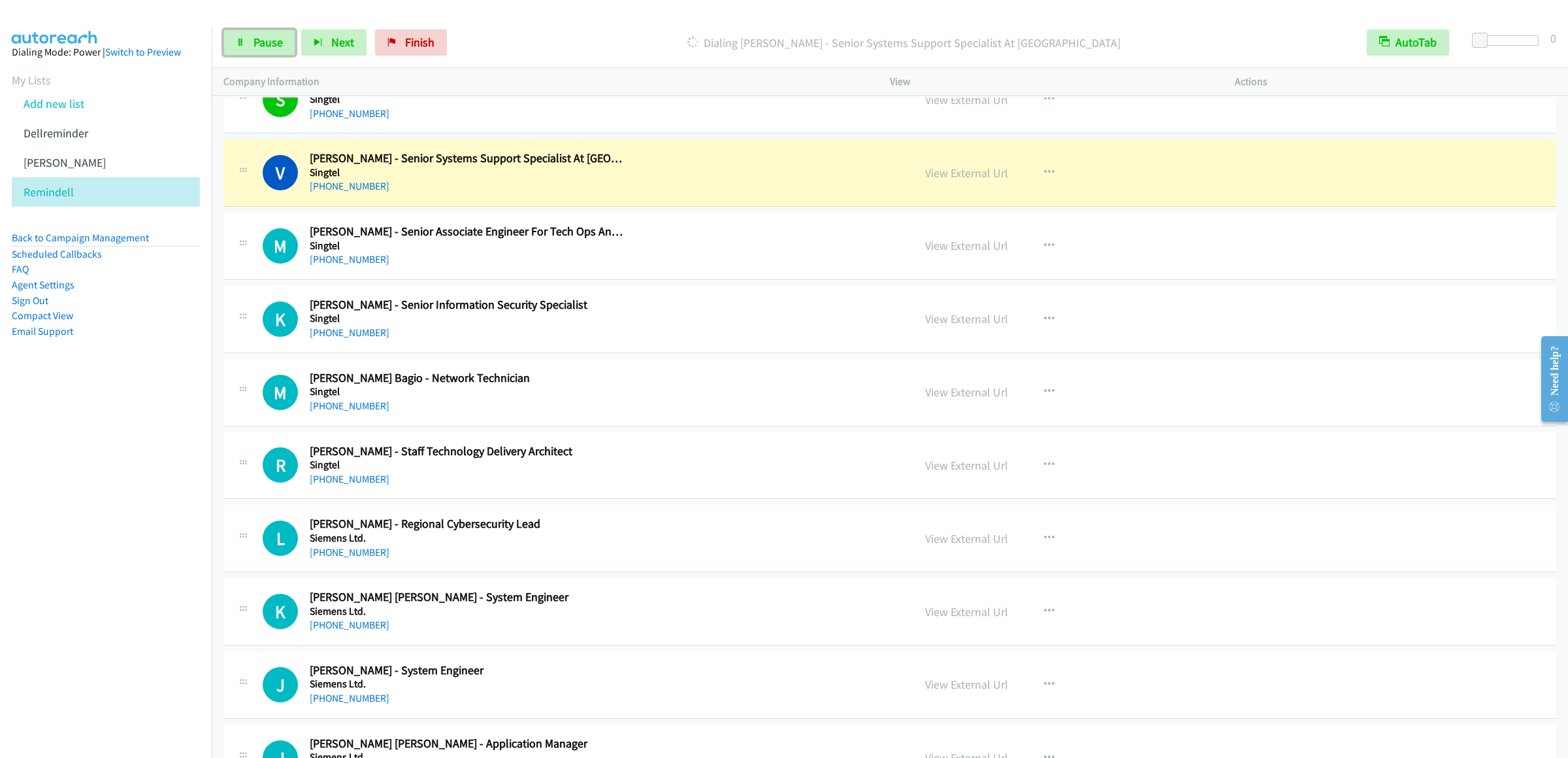
drag, startPoint x: 252, startPoint y: 44, endPoint x: 291, endPoint y: 59, distance: 41.8
click at [251, 42] on link "Pause" at bounding box center [259, 43] width 72 height 26
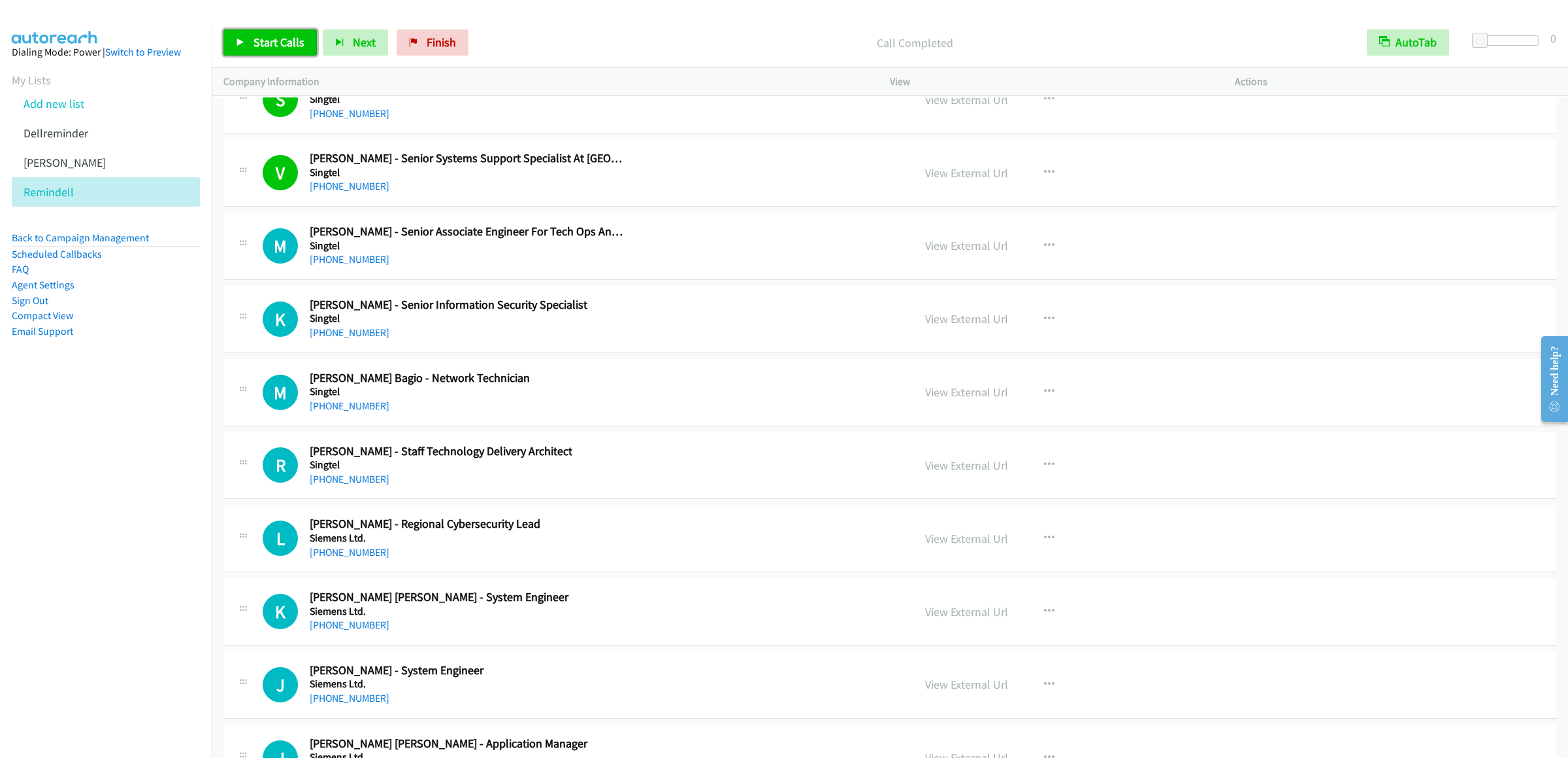
click at [285, 39] on span "Start Calls" at bounding box center [279, 42] width 51 height 15
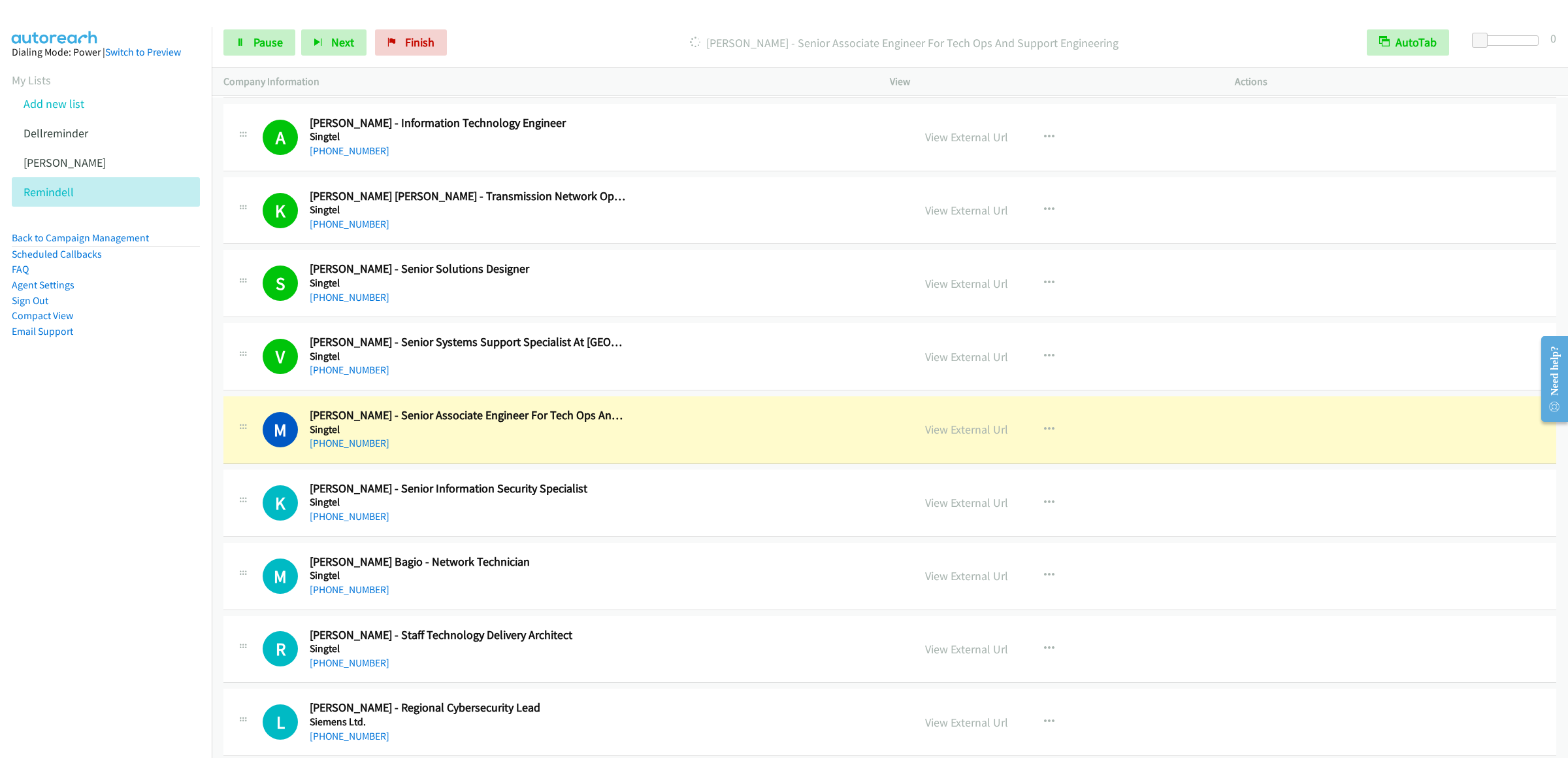
scroll to position [1648, 0]
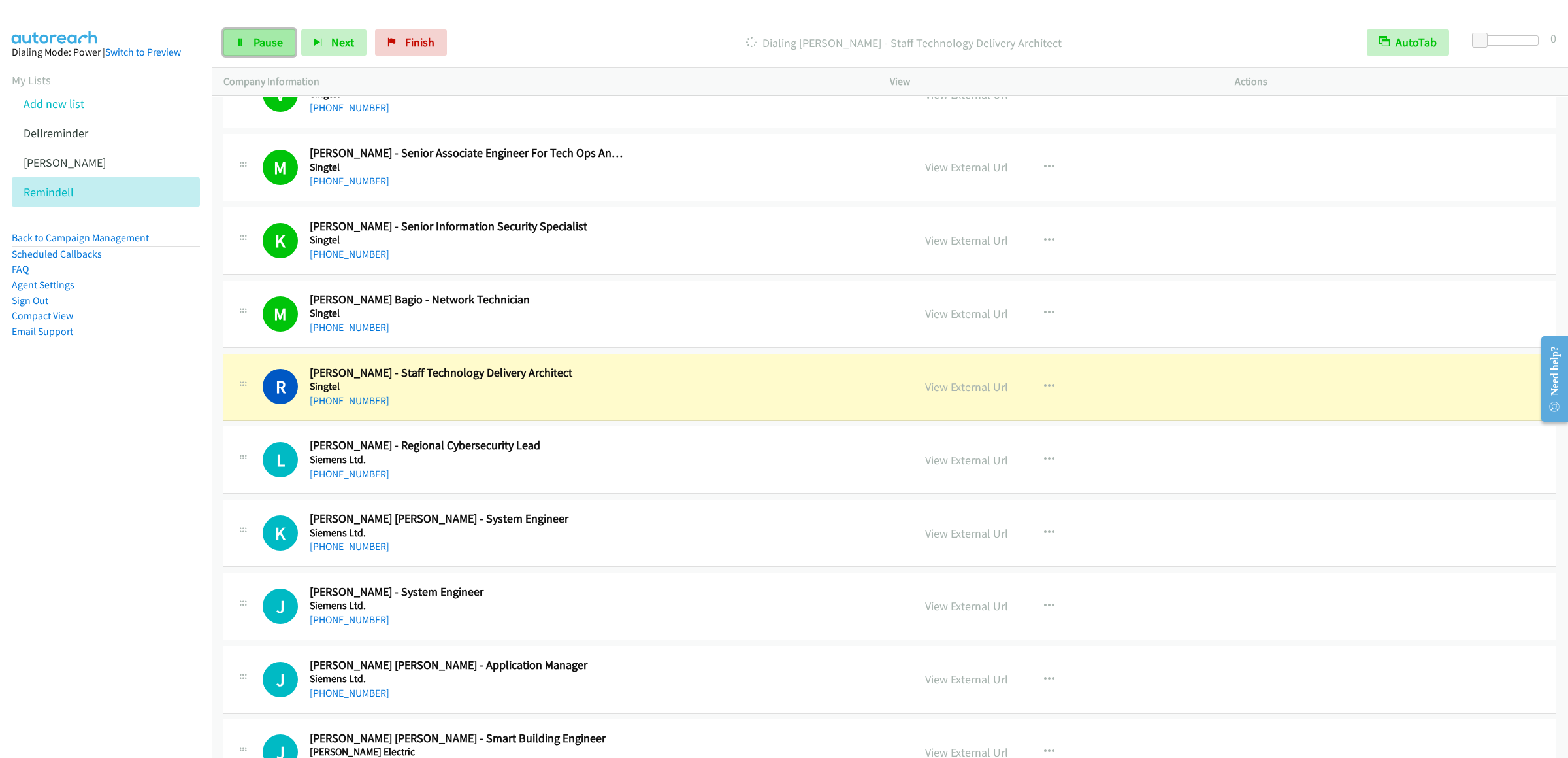
click at [272, 34] on link "Pause" at bounding box center [259, 43] width 72 height 26
click at [245, 44] on link "Start Calls" at bounding box center [270, 43] width 94 height 26
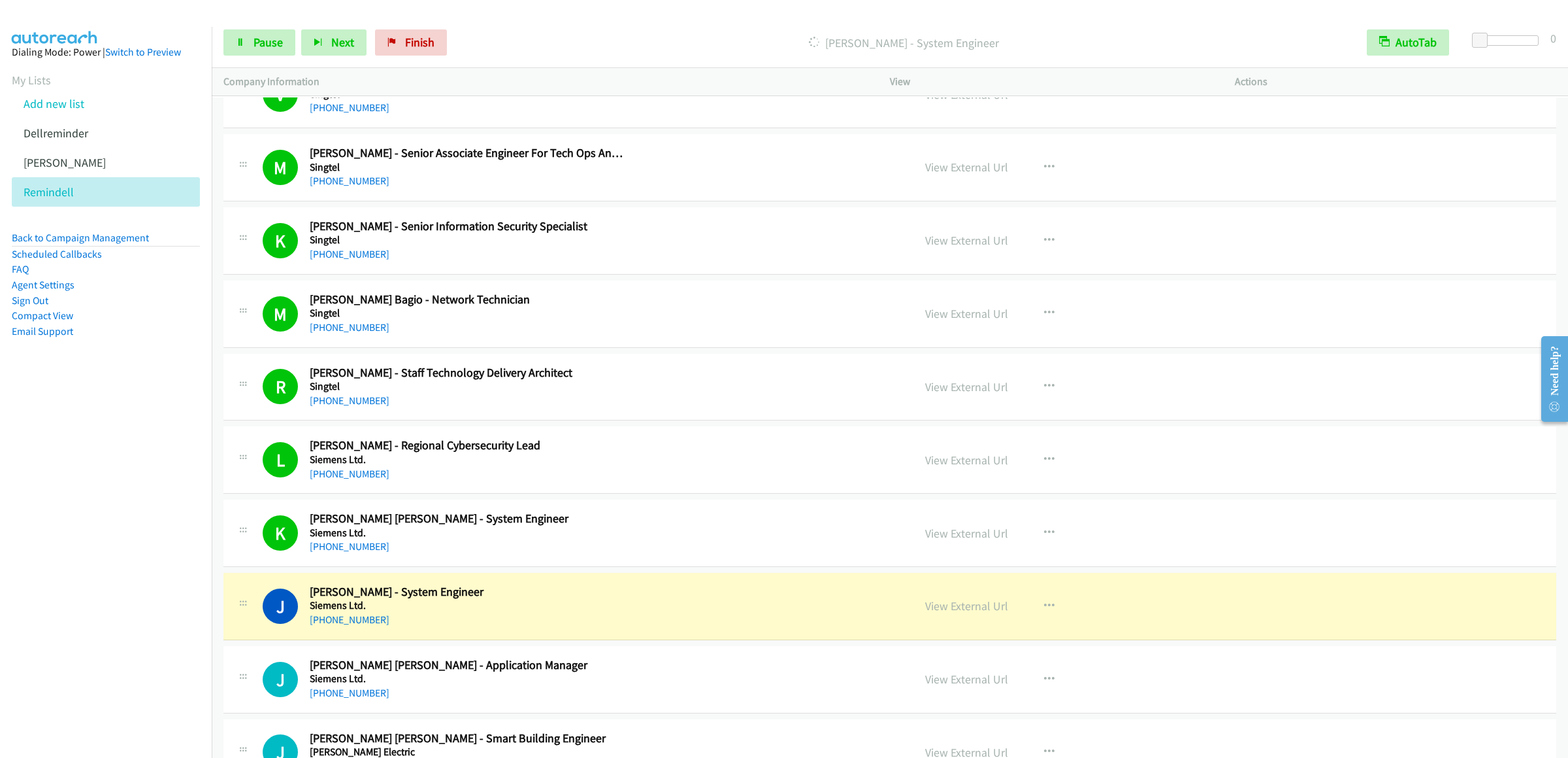
scroll to position [2040, 0]
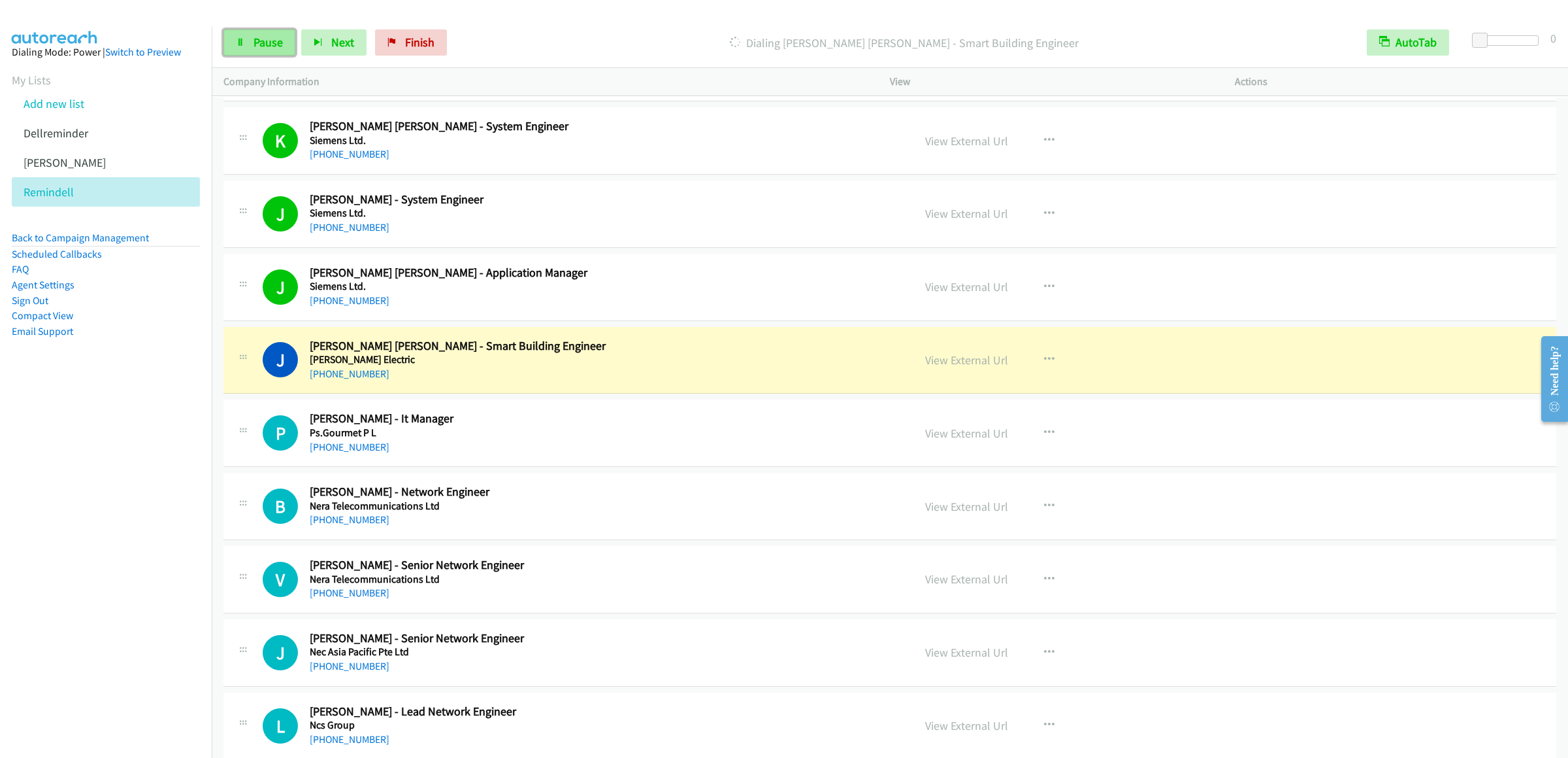
click at [236, 45] on icon at bounding box center [241, 44] width 9 height 9
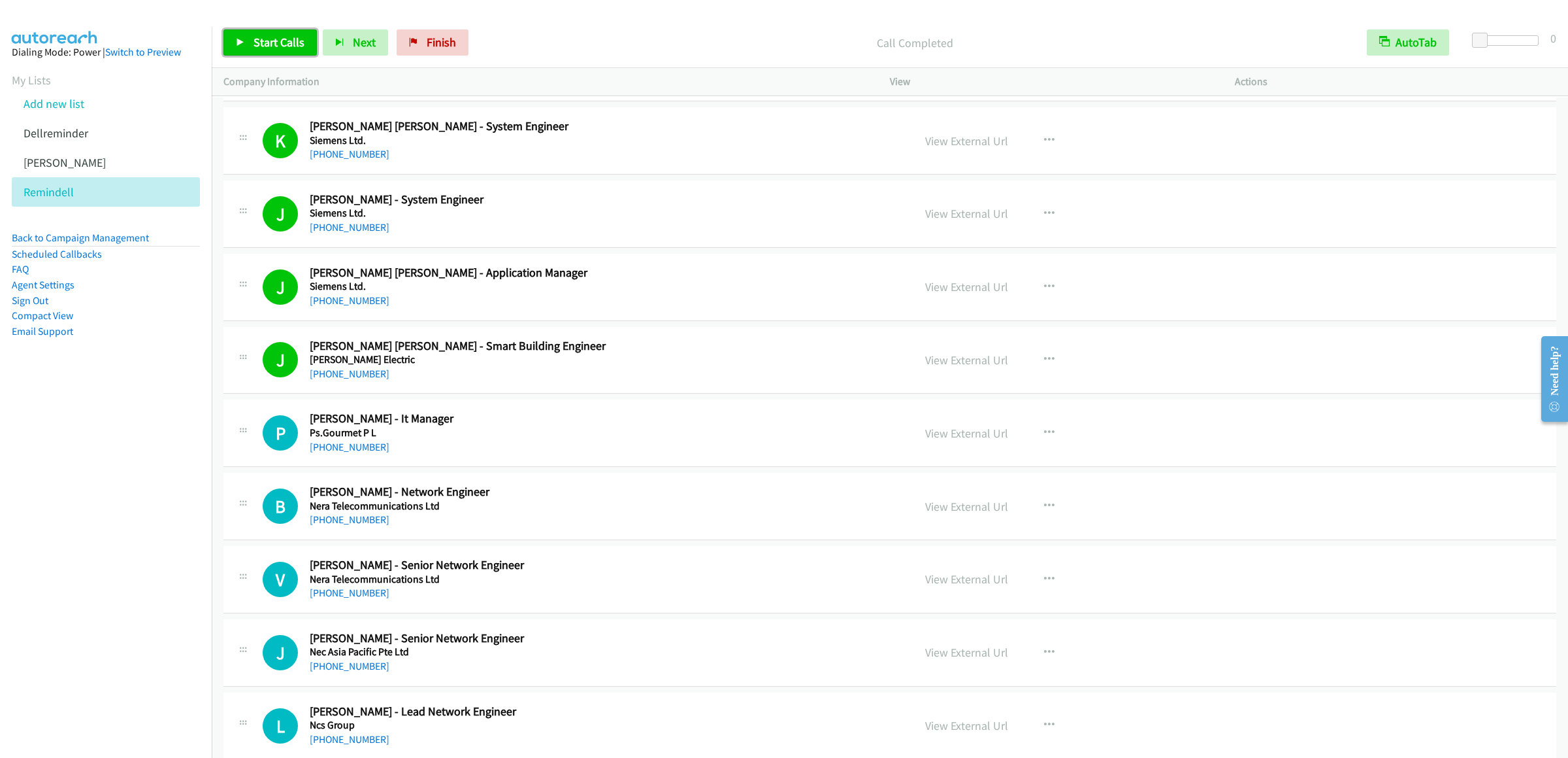
click at [256, 47] on span "Start Calls" at bounding box center [279, 42] width 51 height 15
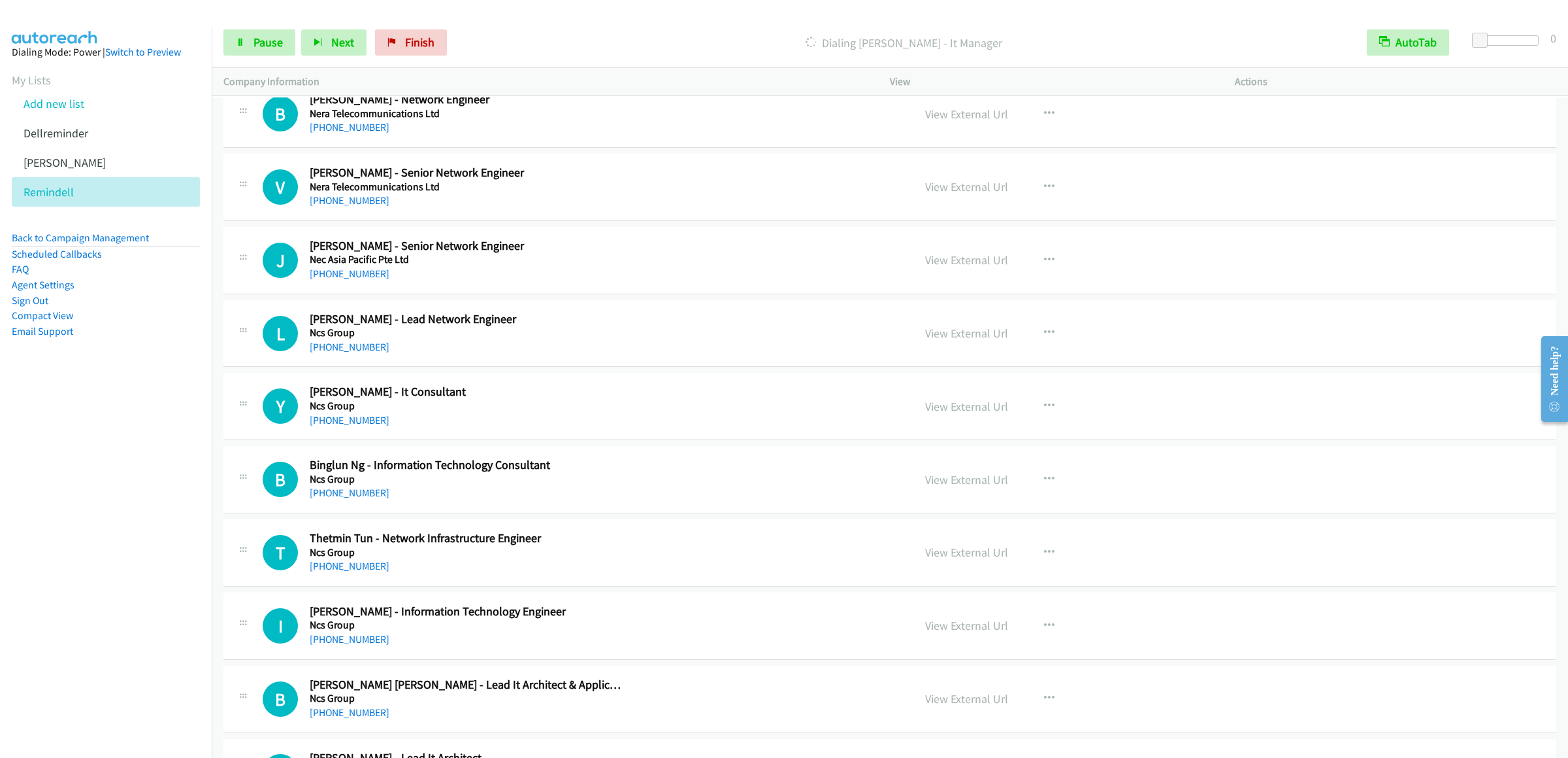
scroll to position [2301, 0]
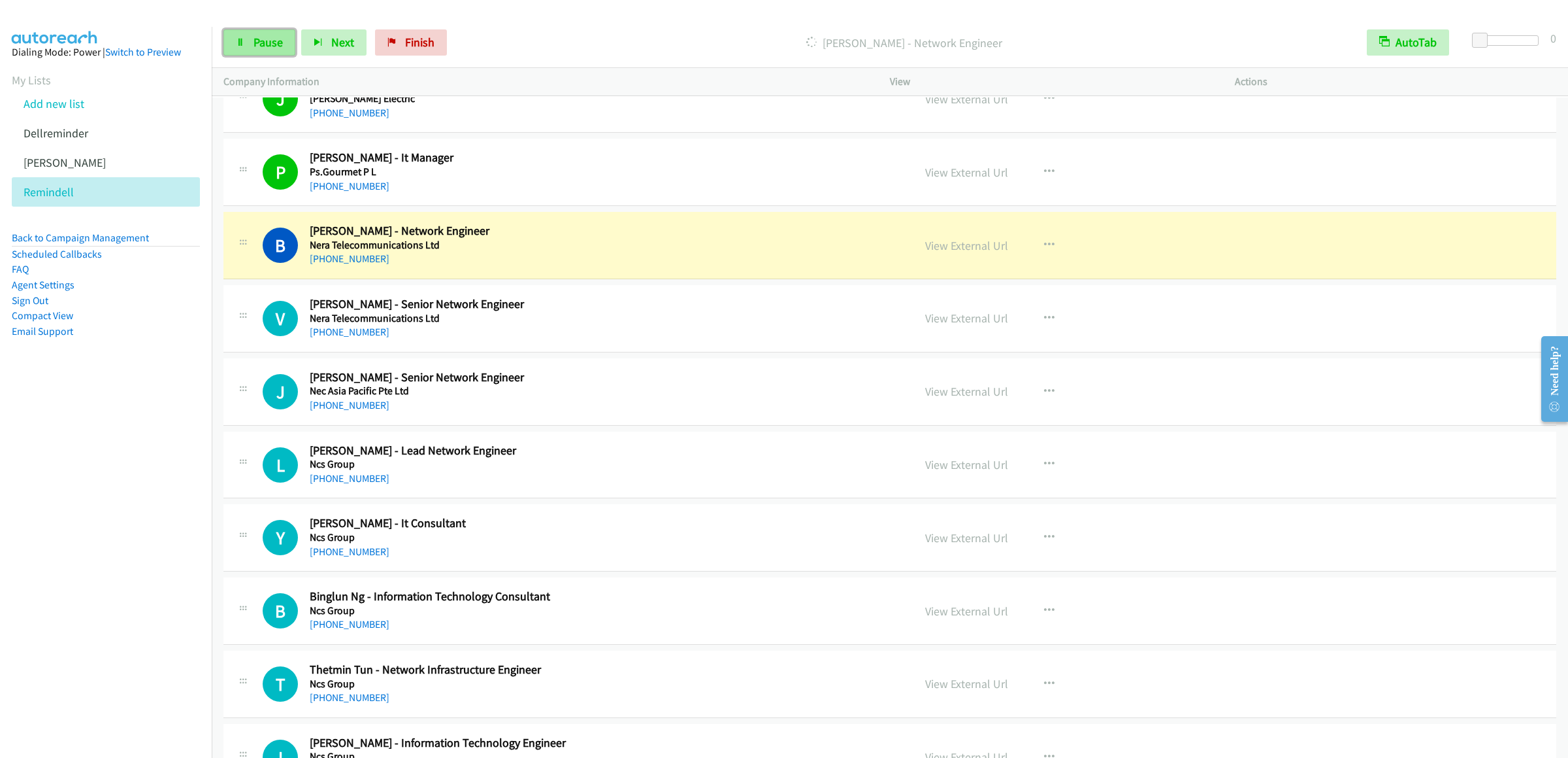
click at [274, 55] on link "Pause" at bounding box center [259, 43] width 72 height 26
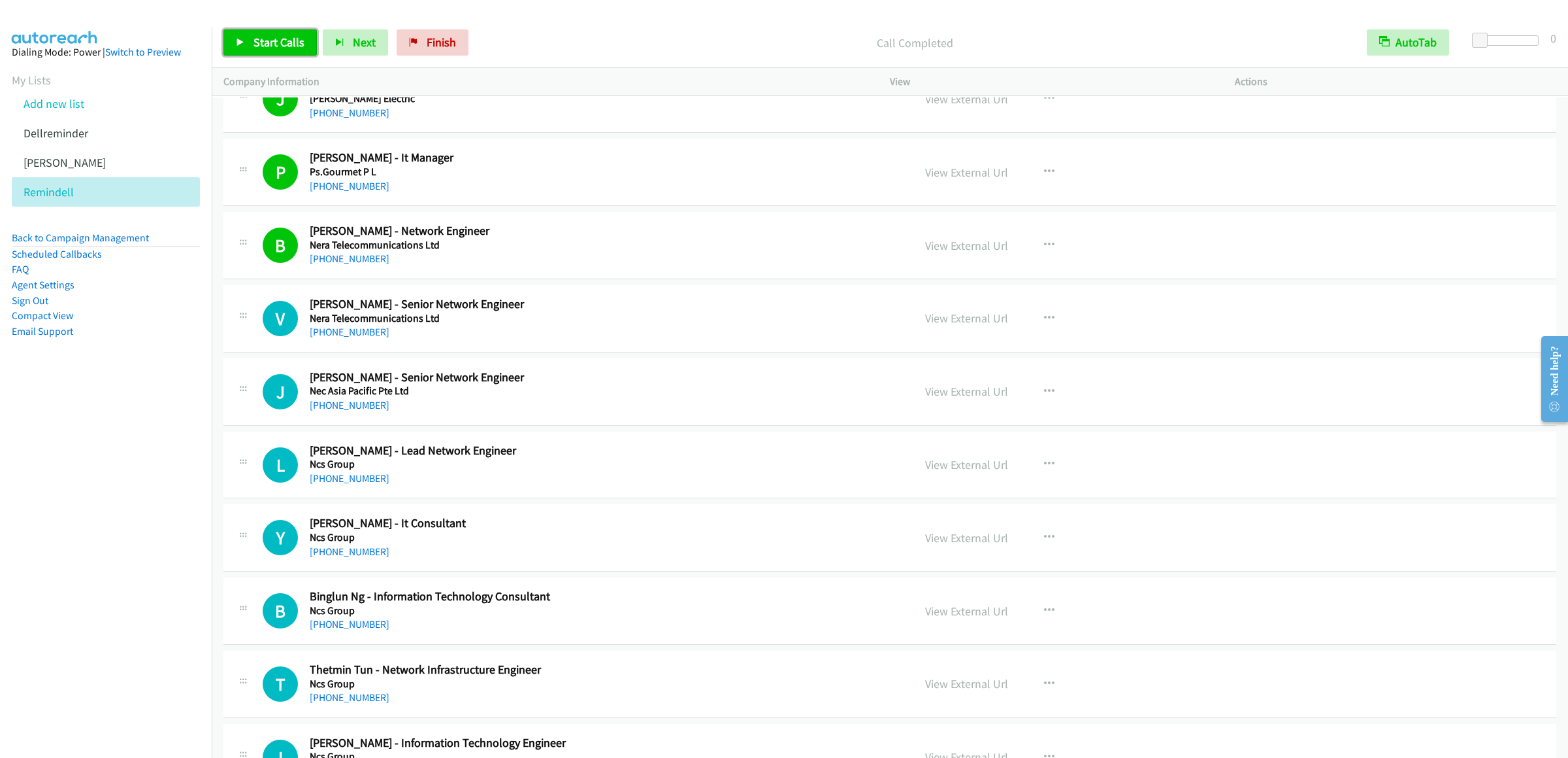
click at [281, 40] on span "Start Calls" at bounding box center [279, 42] width 51 height 15
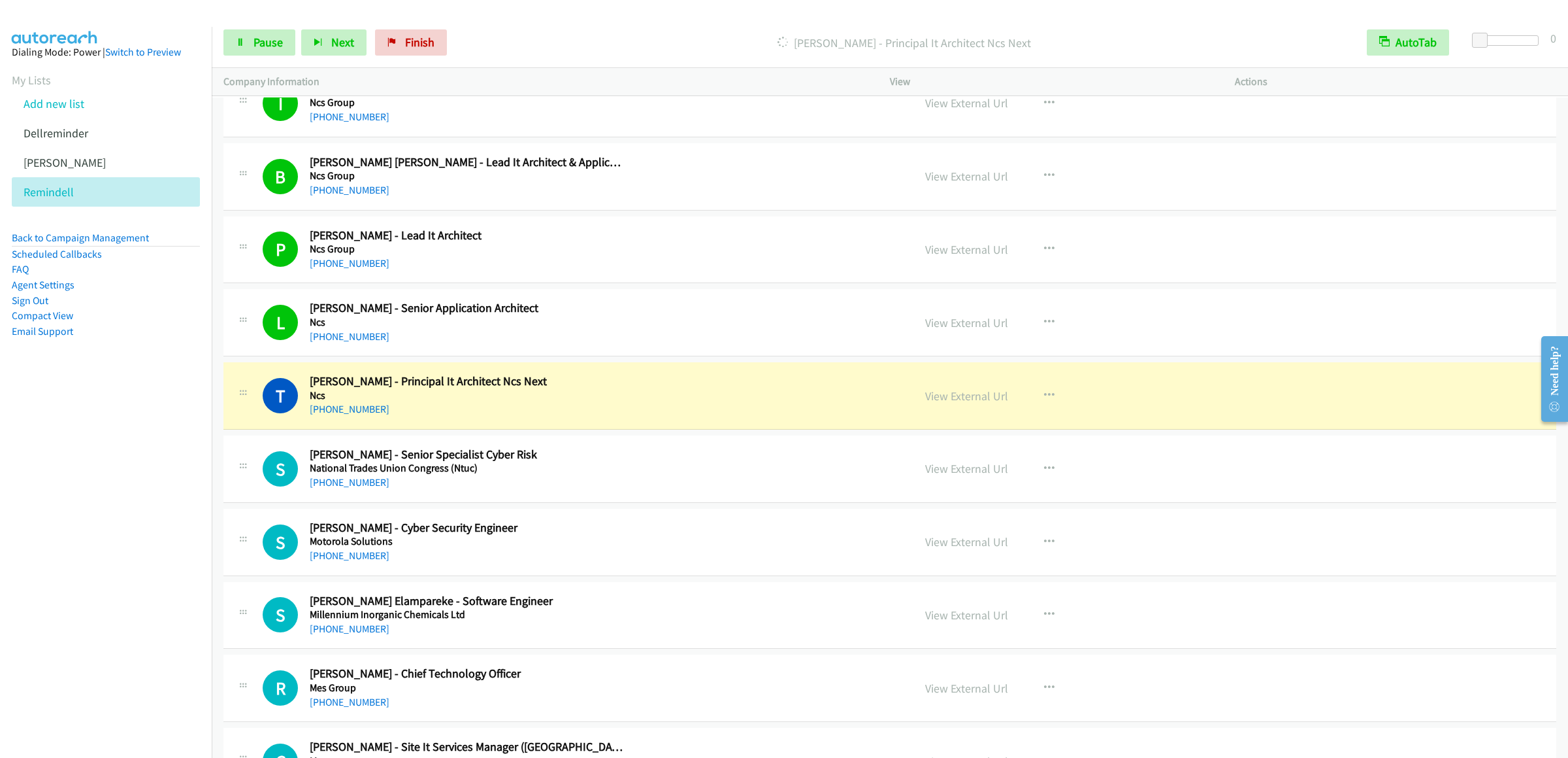
scroll to position [3217, 0]
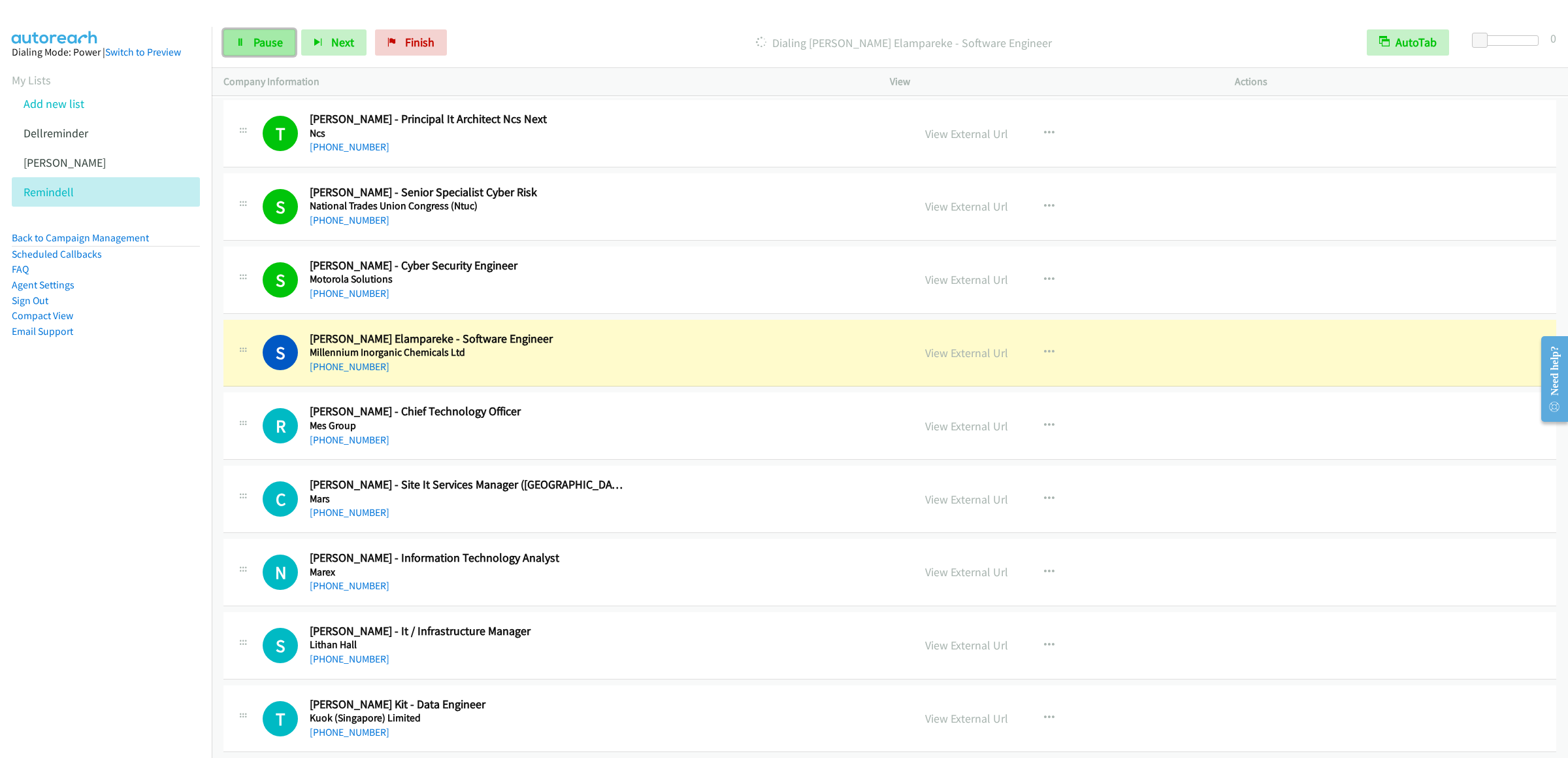
click at [256, 45] on span "Pause" at bounding box center [269, 42] width 30 height 15
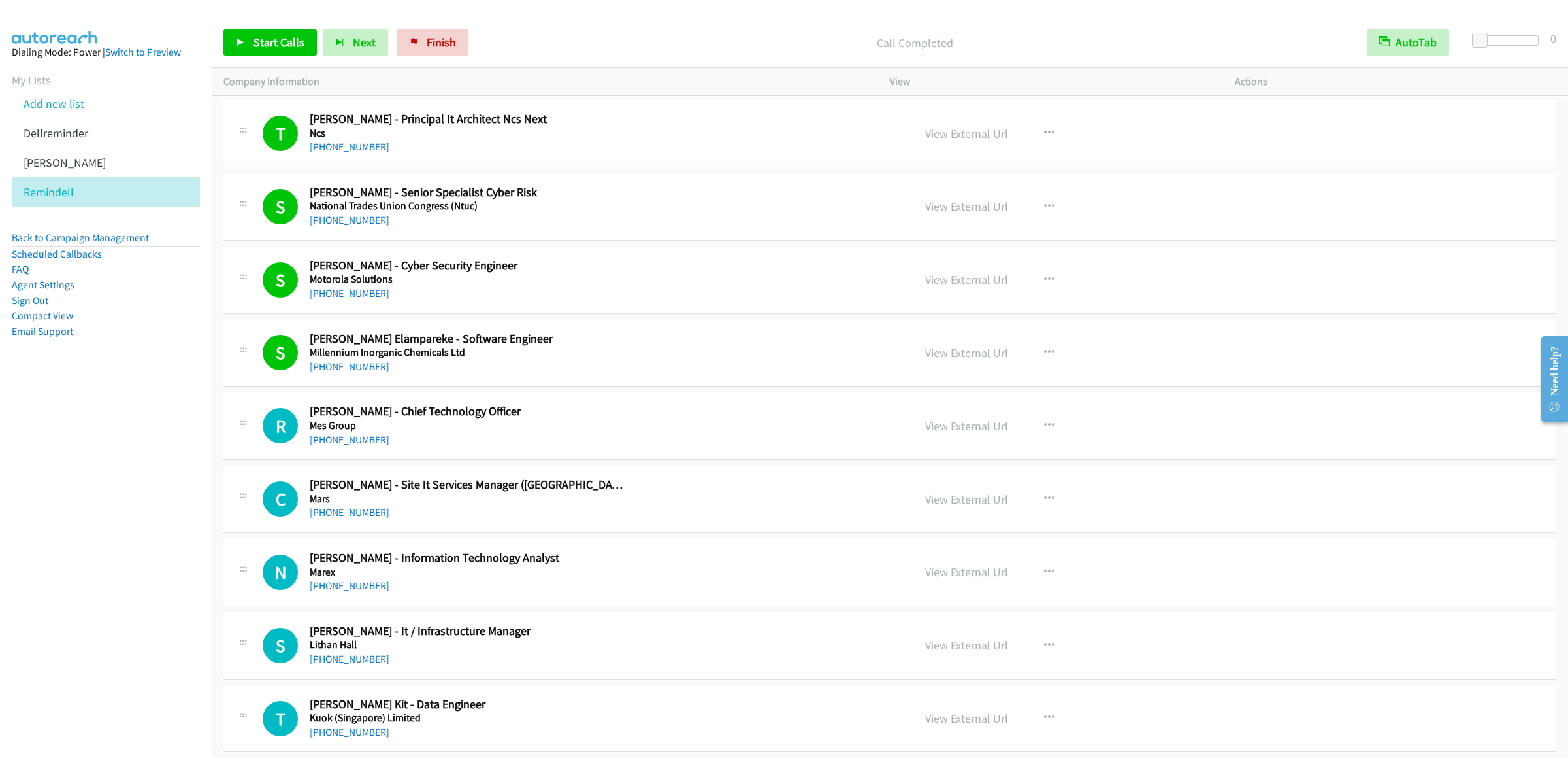
click at [267, 24] on div "Start Calls Pause Next Finish Call Completed AutoTab AutoTab 0" at bounding box center [890, 43] width 1357 height 50
click at [267, 47] on span "Start Calls" at bounding box center [279, 42] width 51 height 15
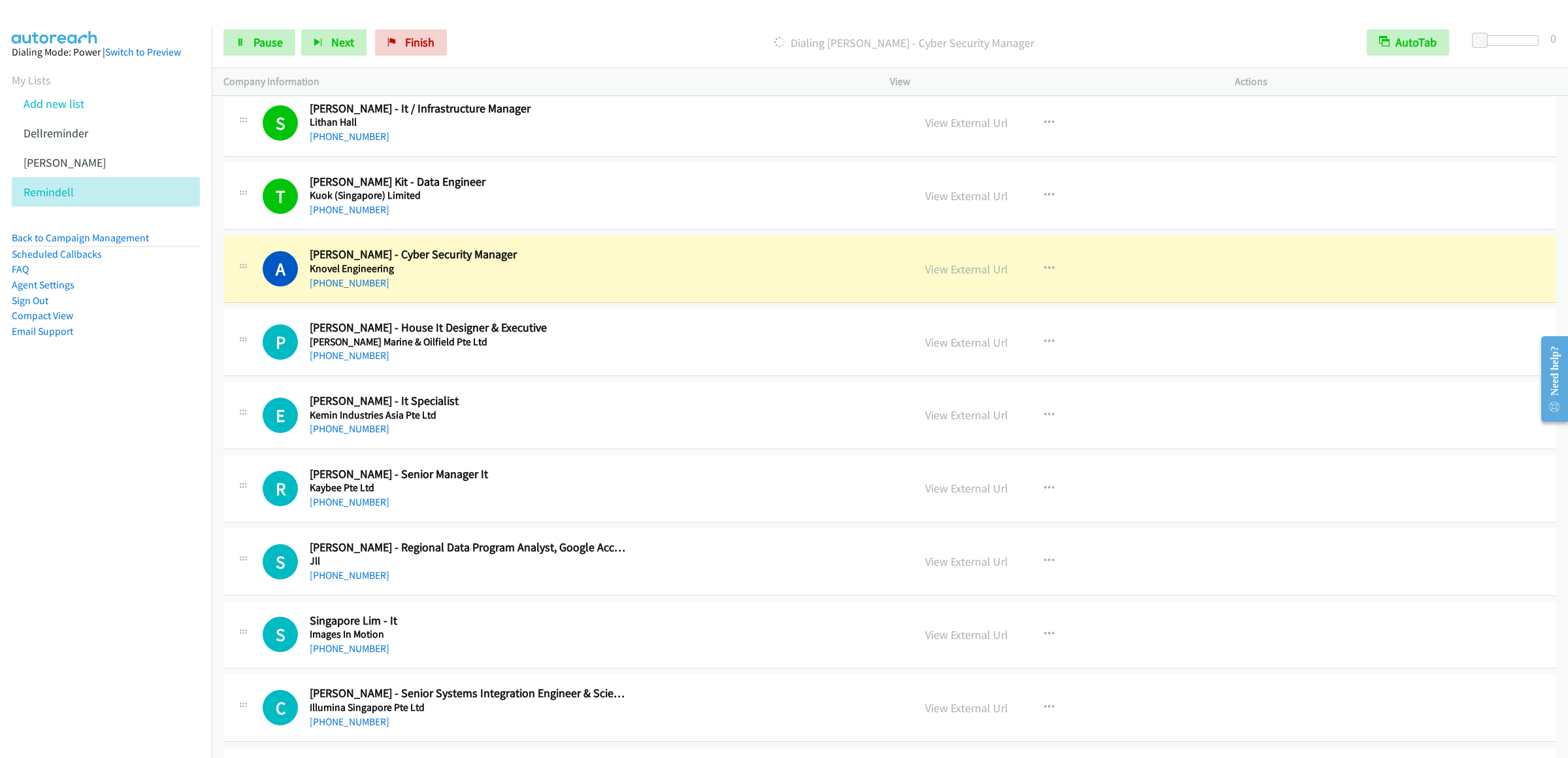
scroll to position [3870, 0]
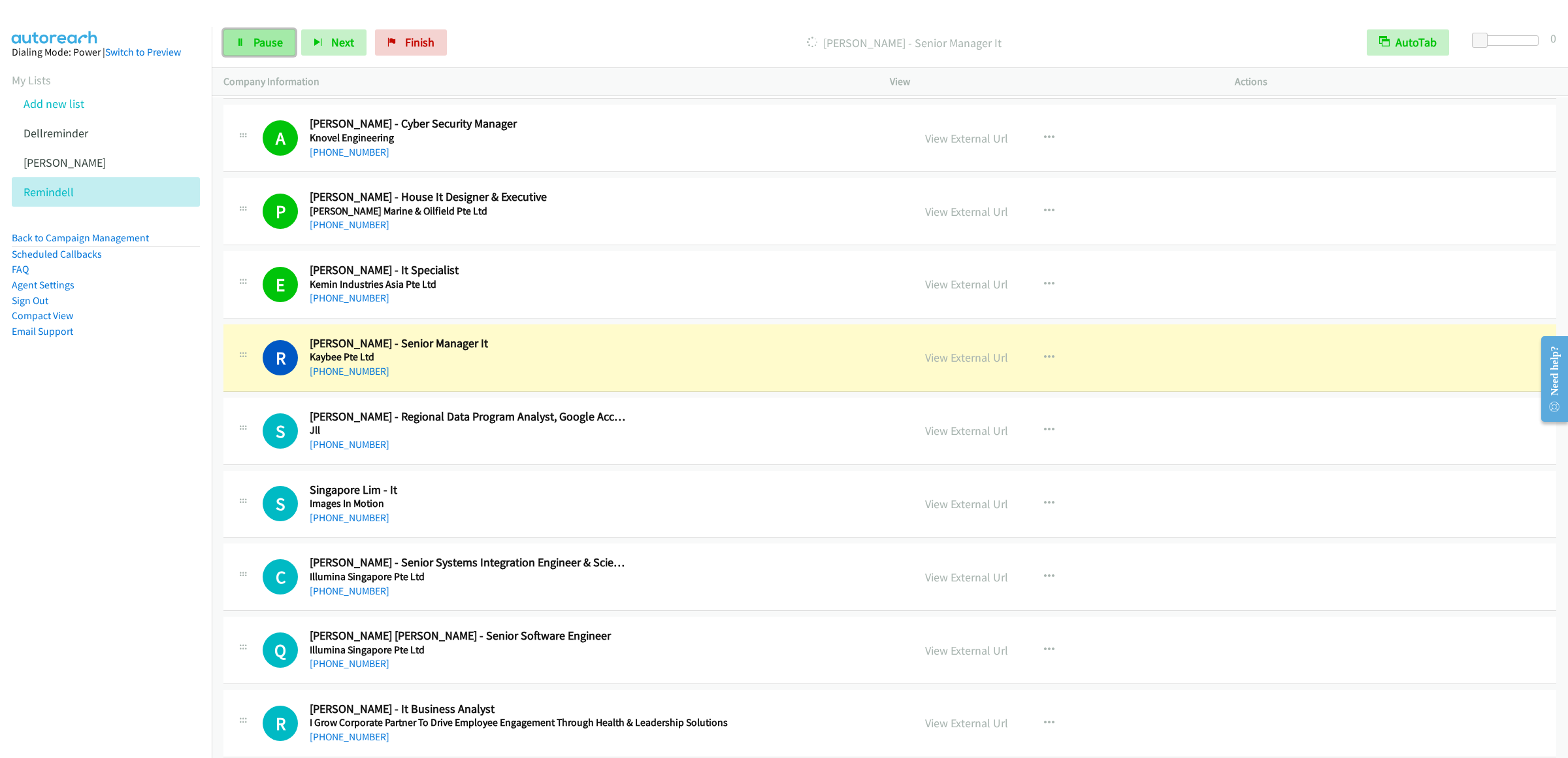
click at [267, 51] on link "Pause" at bounding box center [259, 43] width 72 height 26
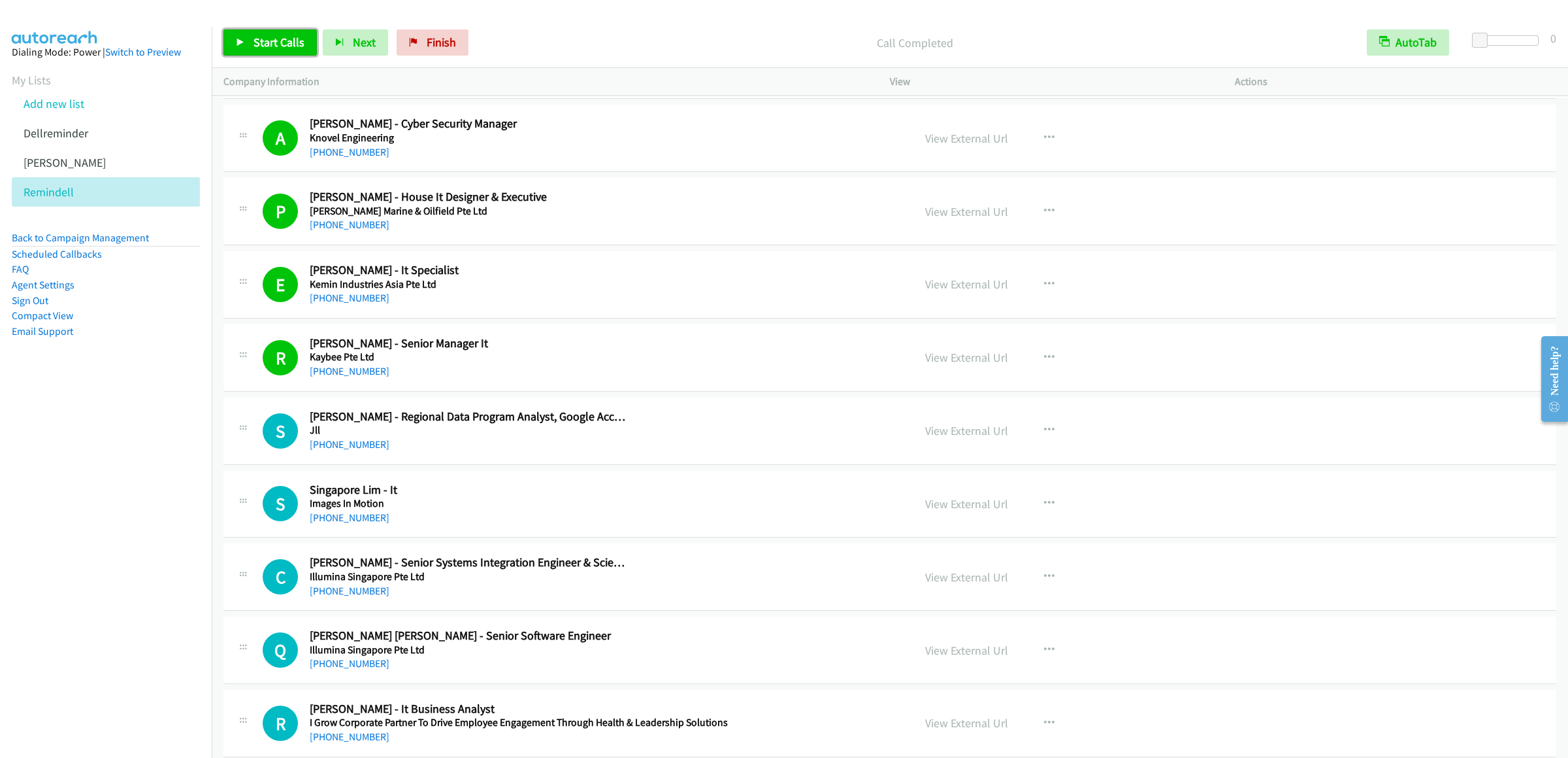
click at [255, 45] on span "Start Calls" at bounding box center [279, 42] width 51 height 15
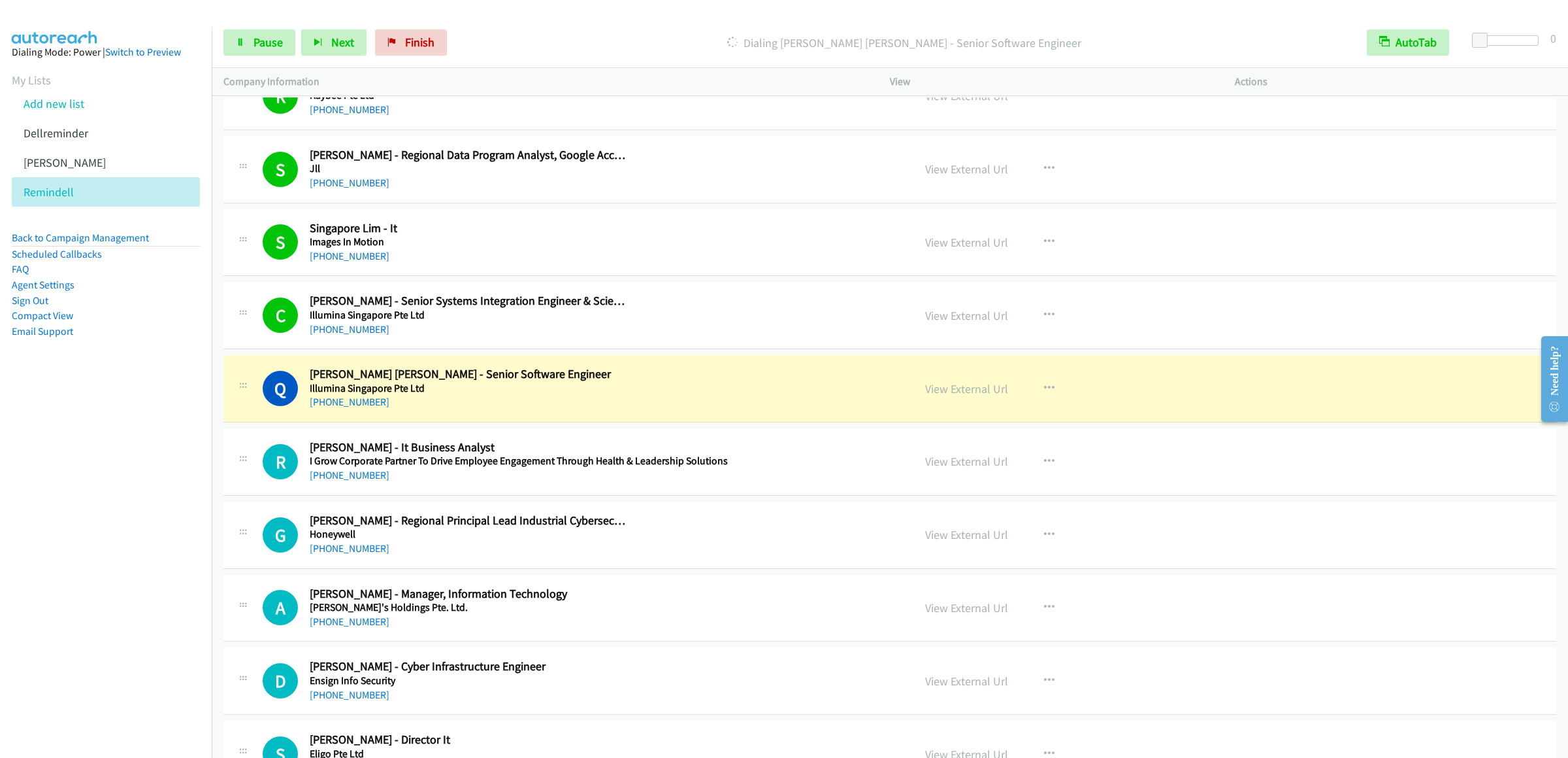
scroll to position [4263, 0]
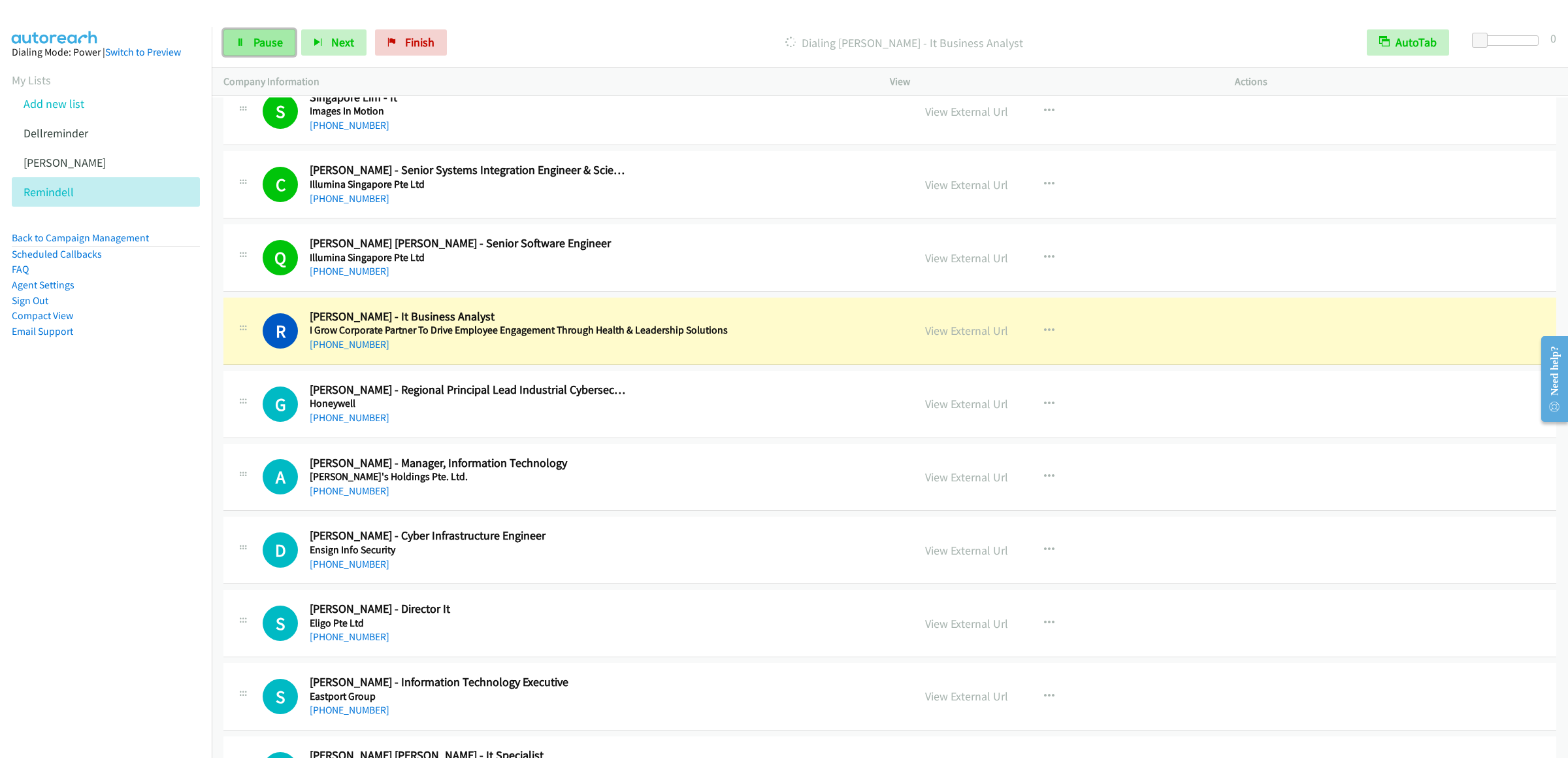
click at [240, 44] on icon at bounding box center [241, 44] width 9 height 9
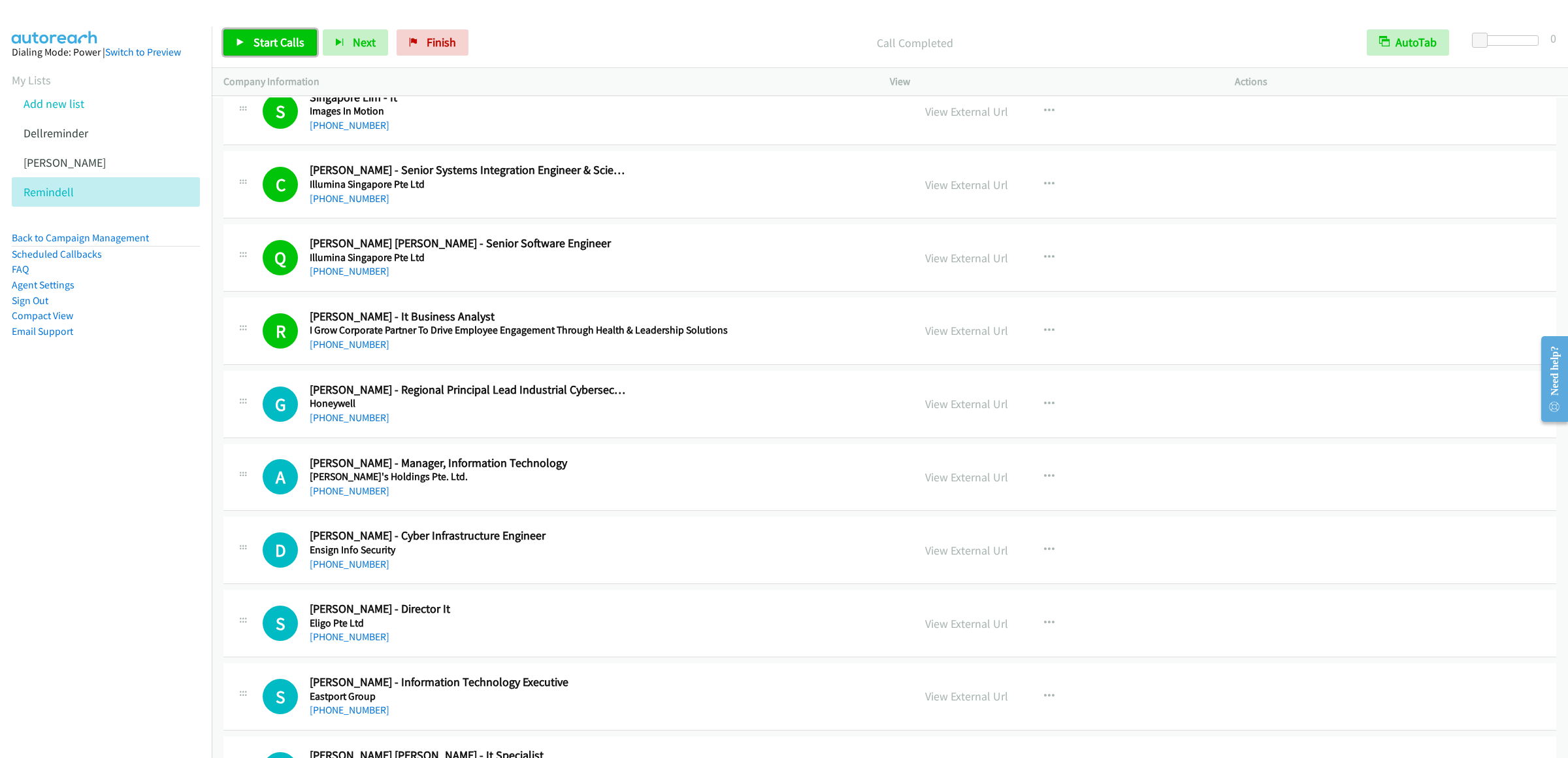
click at [259, 37] on span "Start Calls" at bounding box center [279, 42] width 51 height 15
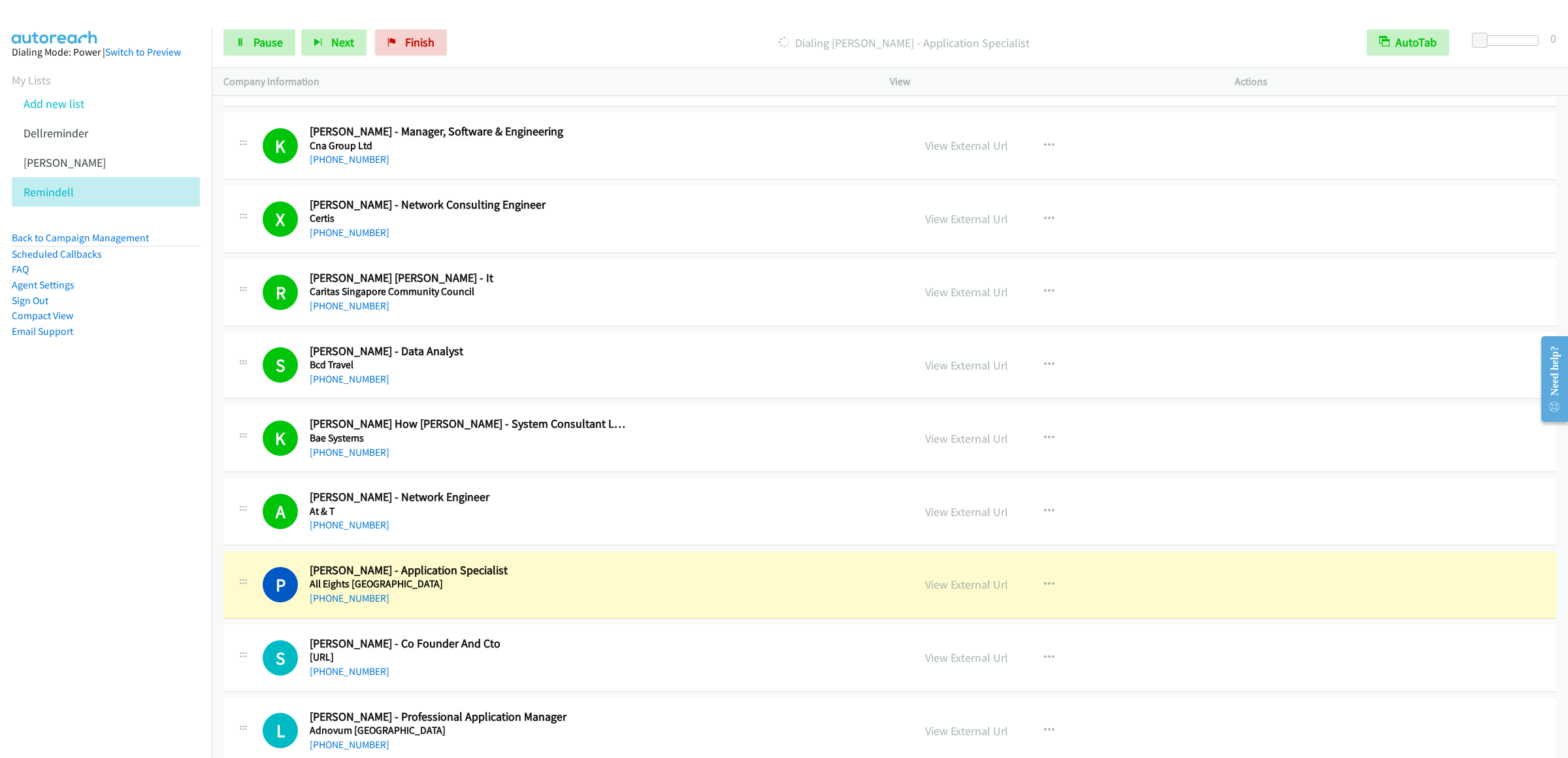
scroll to position [5309, 0]
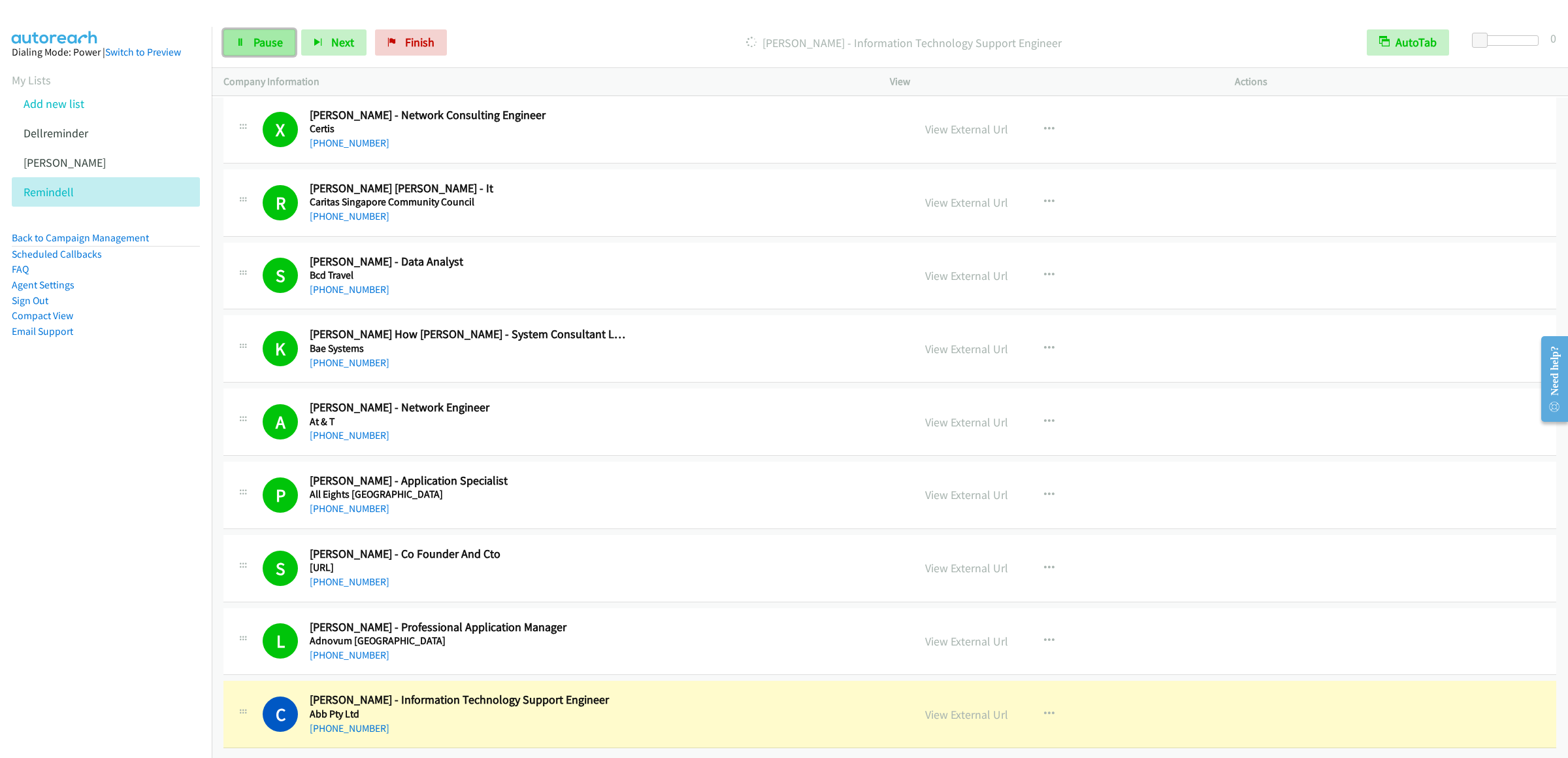
click at [259, 42] on span "Pause" at bounding box center [269, 42] width 30 height 15
click at [232, 44] on link "Start Calls" at bounding box center [270, 43] width 94 height 26
